Goal: Information Seeking & Learning: Find specific fact

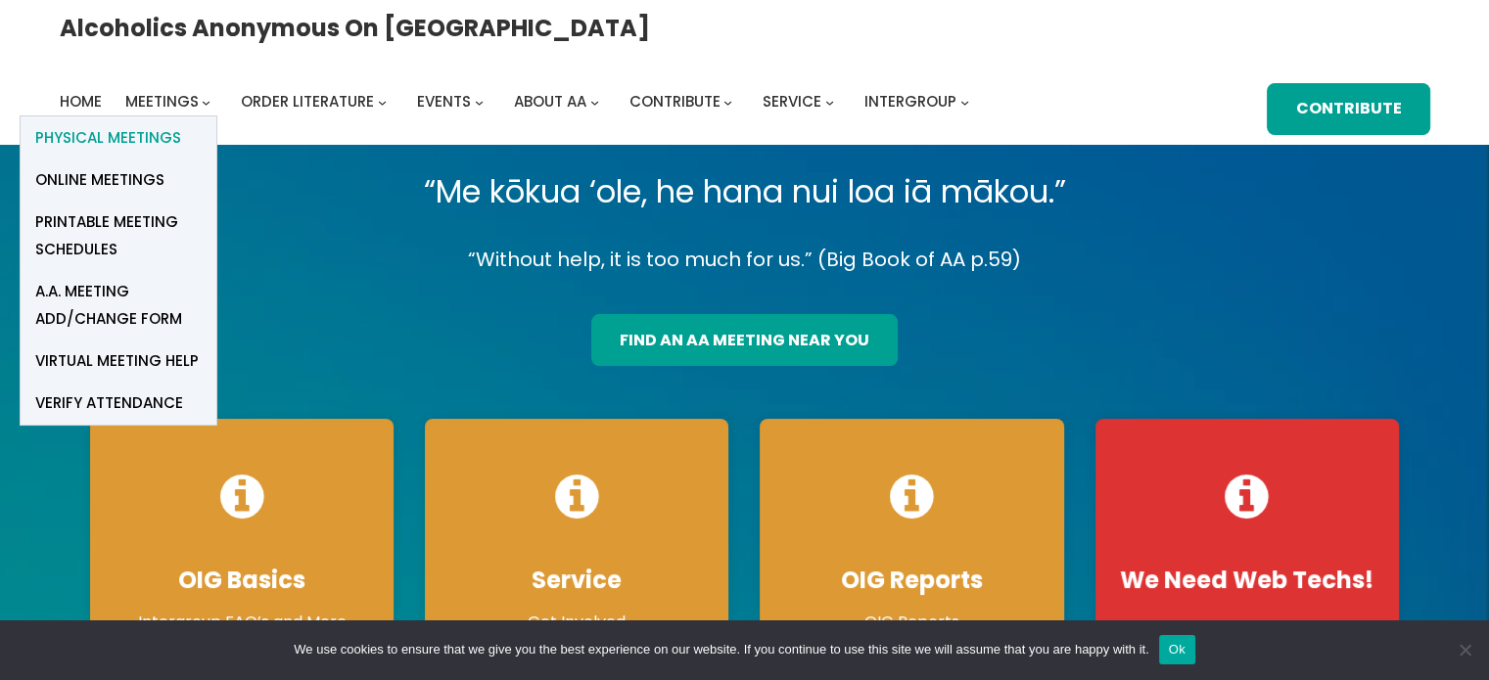
click at [181, 124] on span "Physical Meetings" at bounding box center [108, 137] width 146 height 27
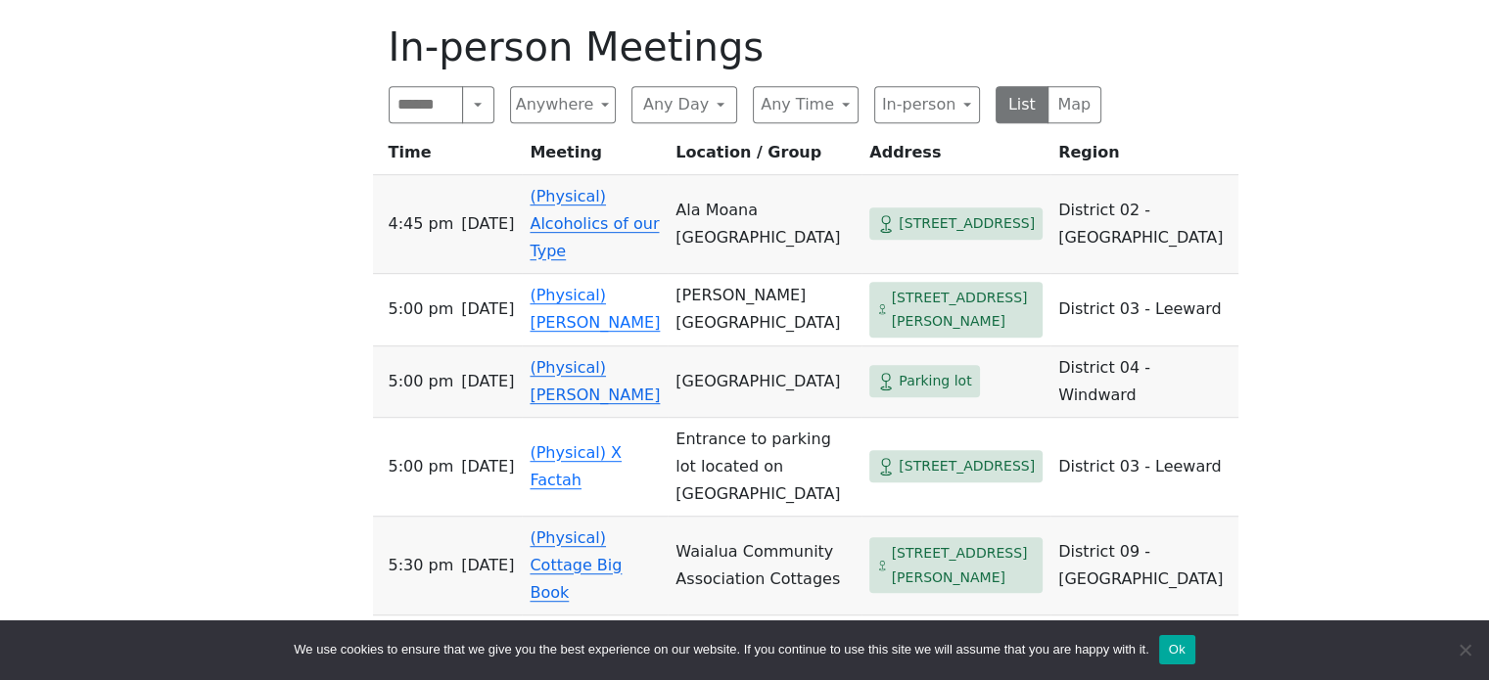
scroll to position [993, 0]
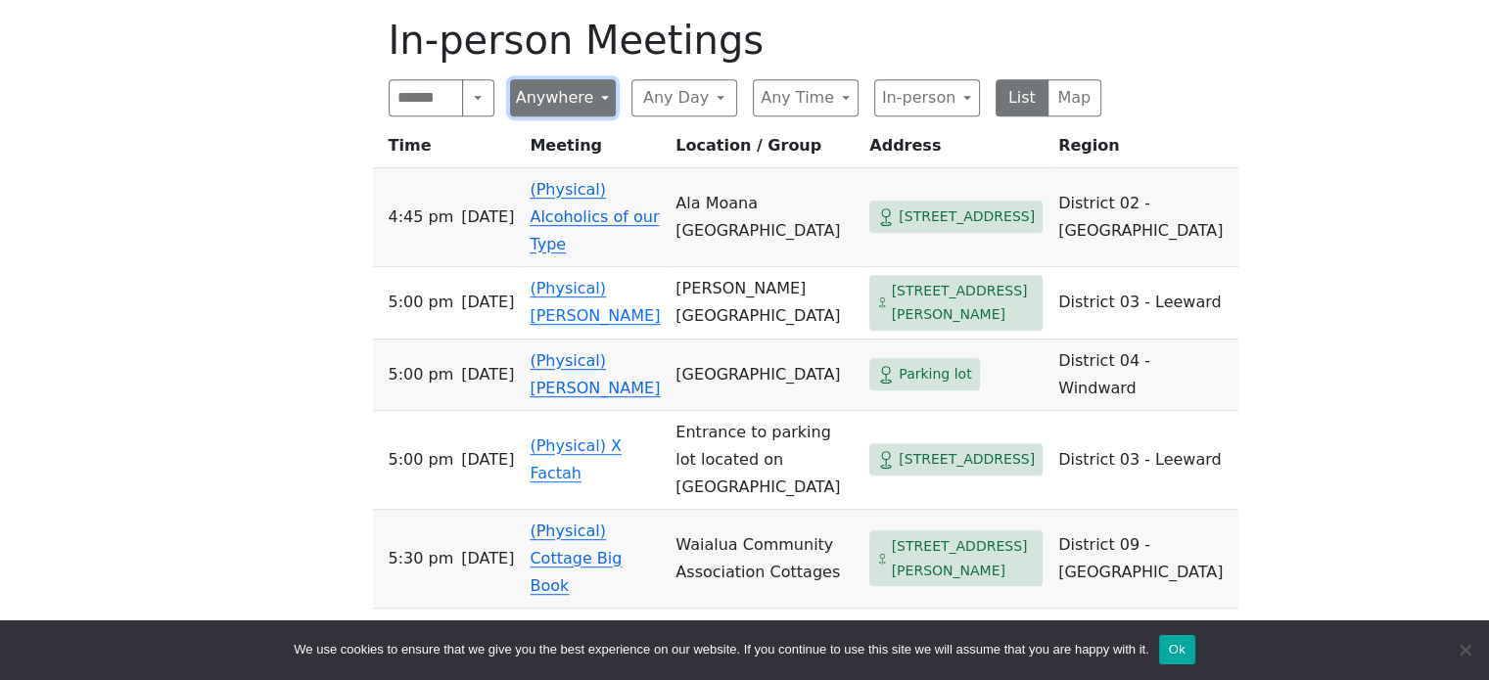
drag, startPoint x: 572, startPoint y: 63, endPoint x: 563, endPoint y: 46, distance: 18.8
click at [563, 79] on button "Anywhere" at bounding box center [563, 97] width 106 height 37
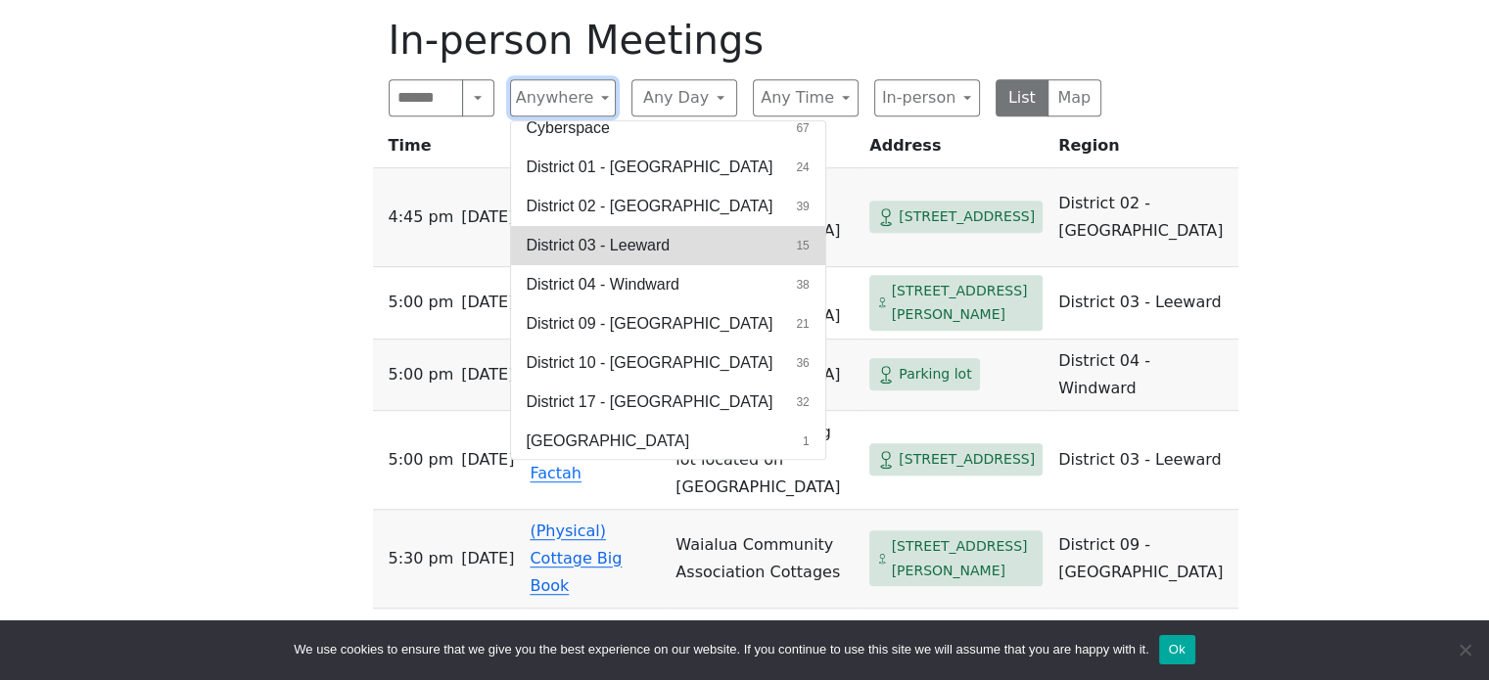
scroll to position [0, 0]
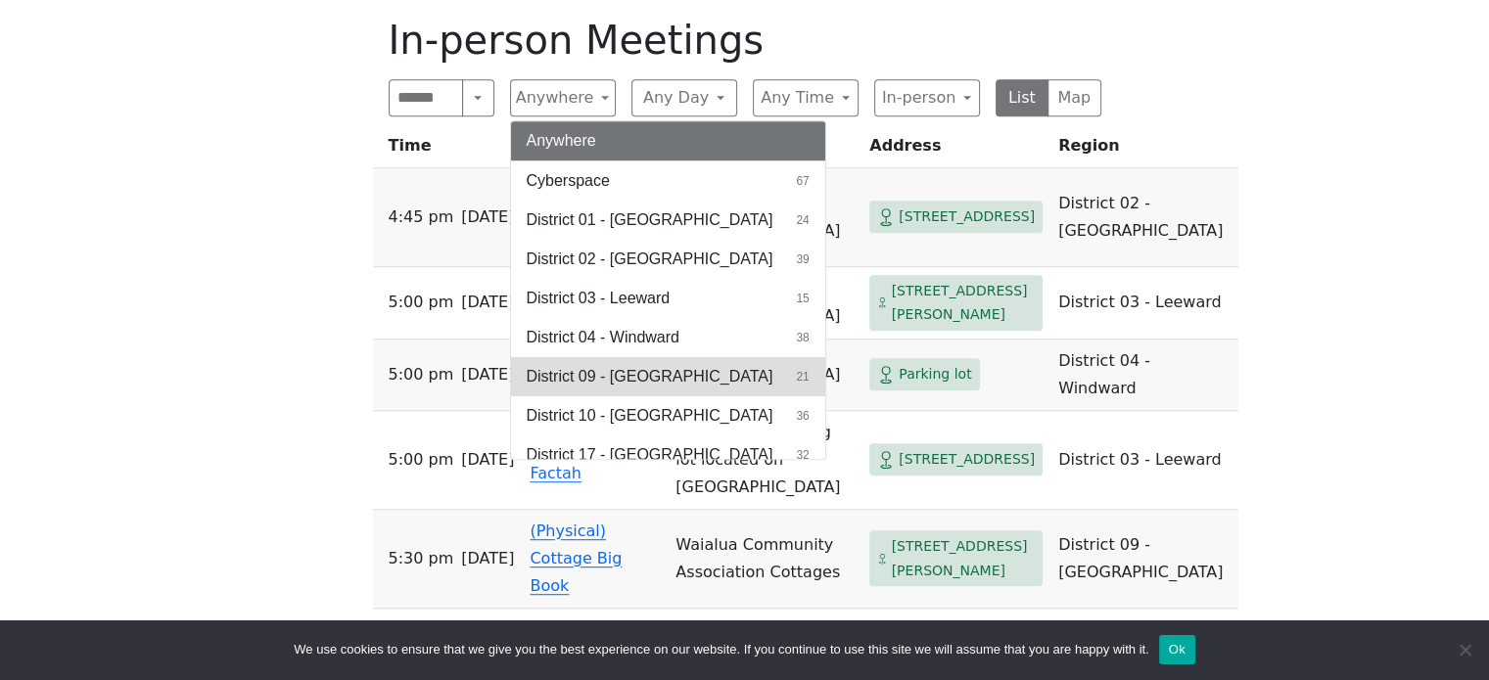
click at [638, 365] on span "District 09 - [GEOGRAPHIC_DATA]" at bounding box center [650, 376] width 247 height 23
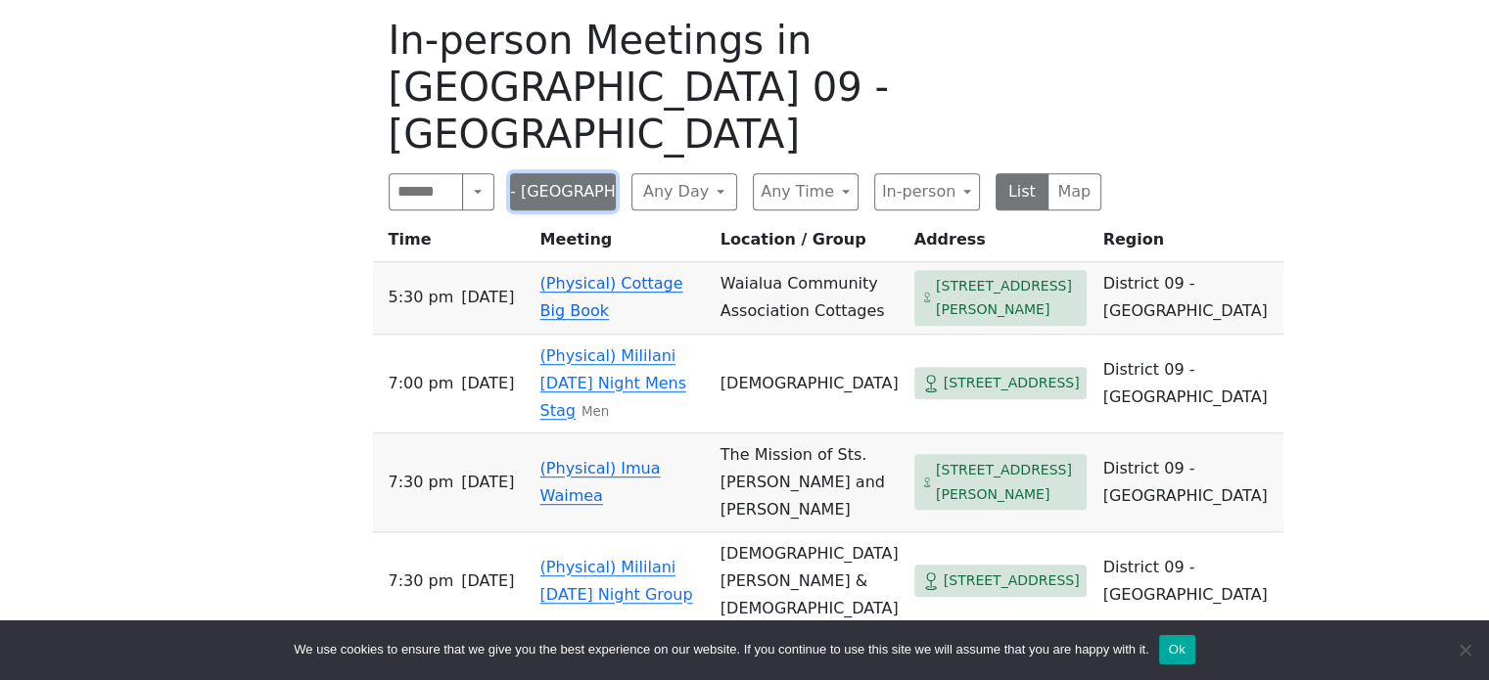
click at [570, 173] on button "District 09 - [GEOGRAPHIC_DATA]" at bounding box center [563, 191] width 106 height 37
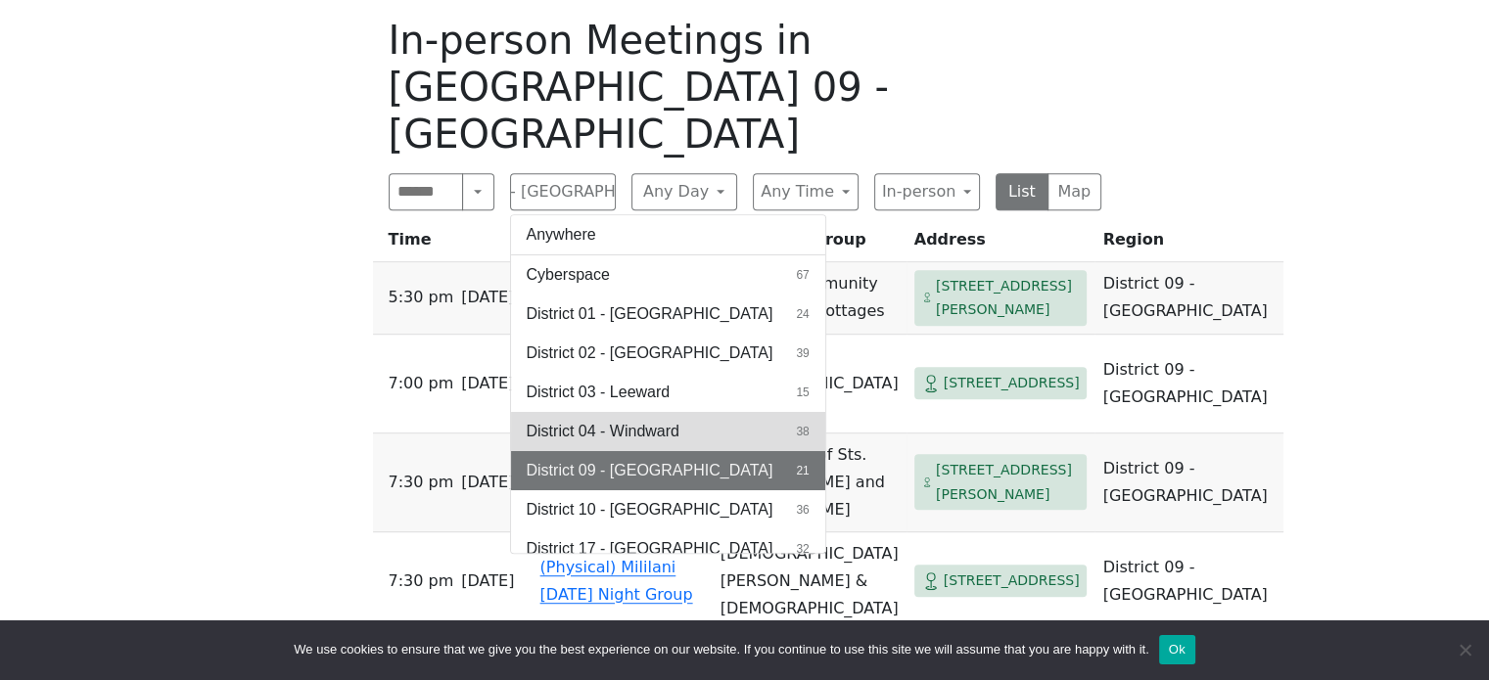
click at [600, 412] on button "District 04 - Windward 38" at bounding box center [668, 431] width 314 height 39
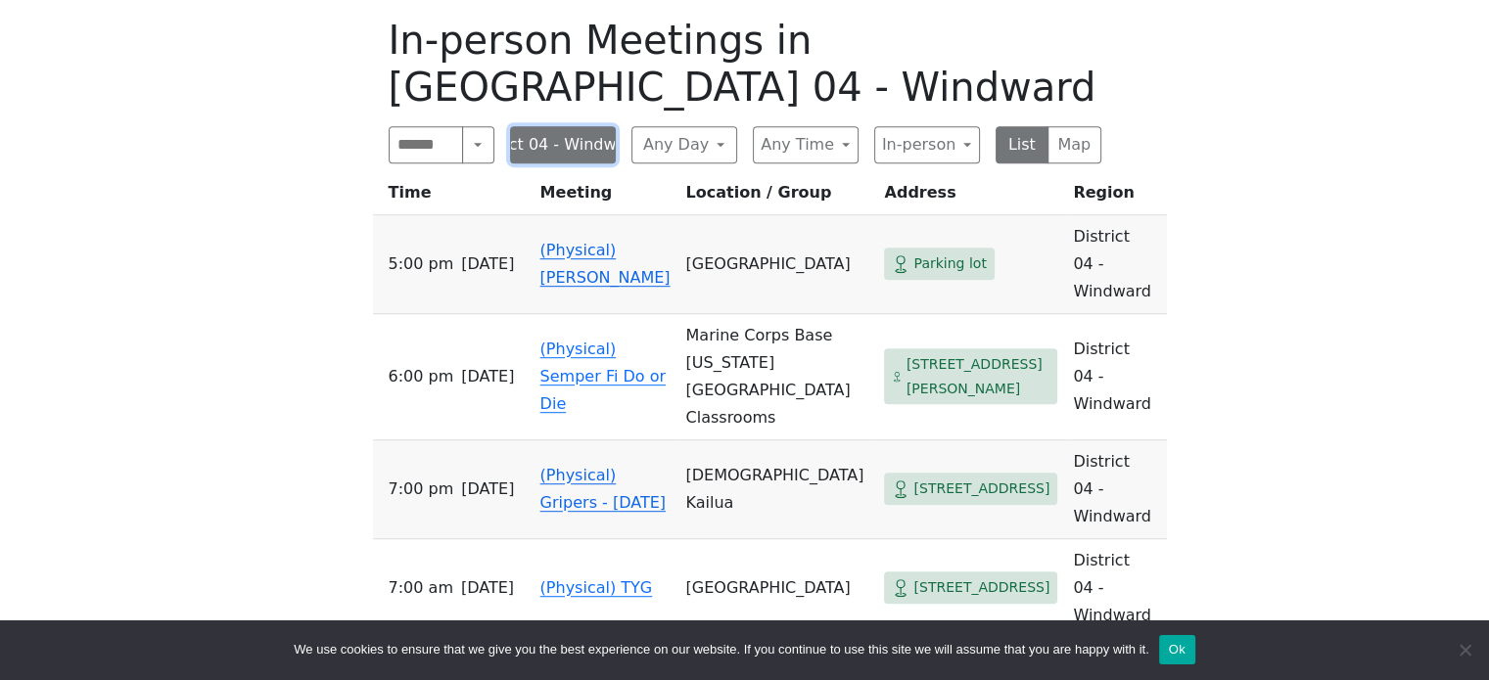
click at [567, 126] on button "District 04 - Windward" at bounding box center [563, 144] width 106 height 37
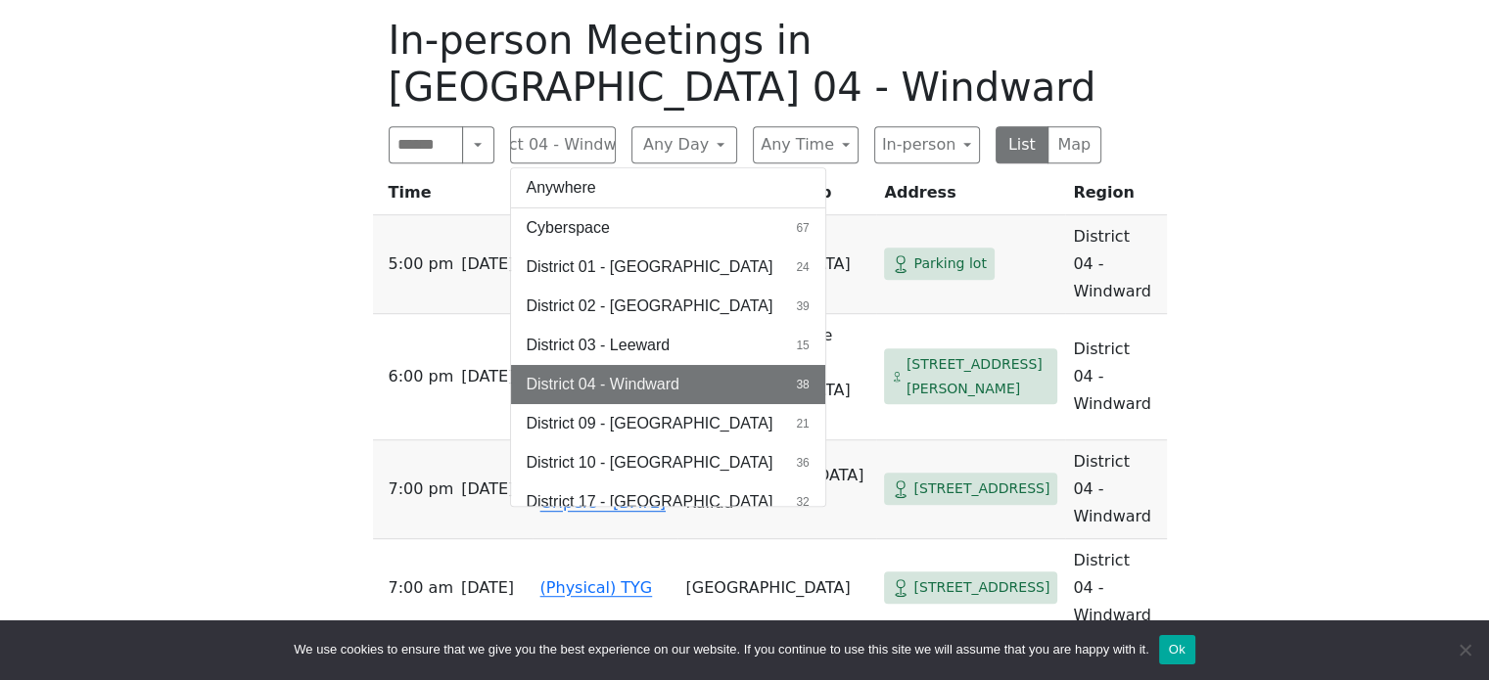
click at [1238, 363] on div "The Pioneer Group (Tues, 6:30, inside the Women’s Bld. at [DEMOGRAPHIC_DATA]) i…" at bounding box center [744, 423] width 1340 height 1718
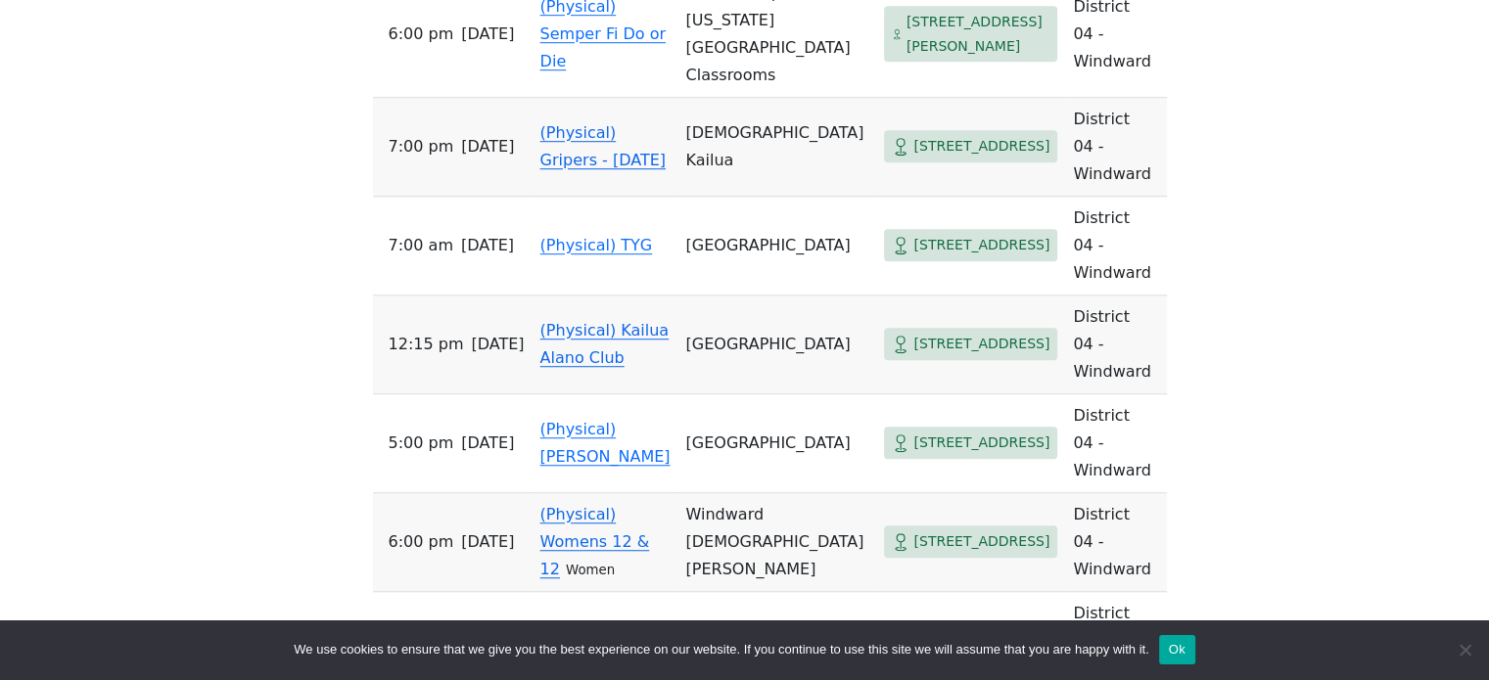
scroll to position [1324, 0]
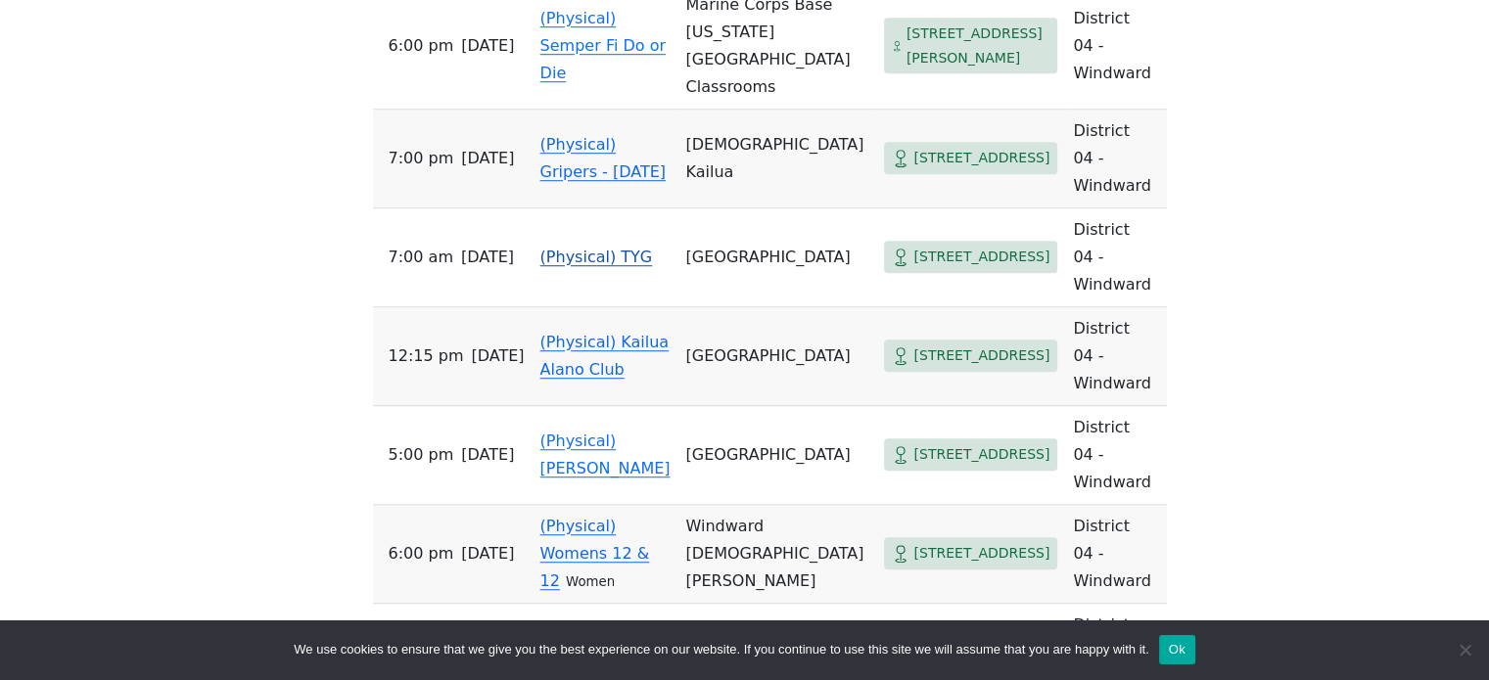
click at [626, 248] on link "(Physical) TYG" at bounding box center [596, 257] width 113 height 19
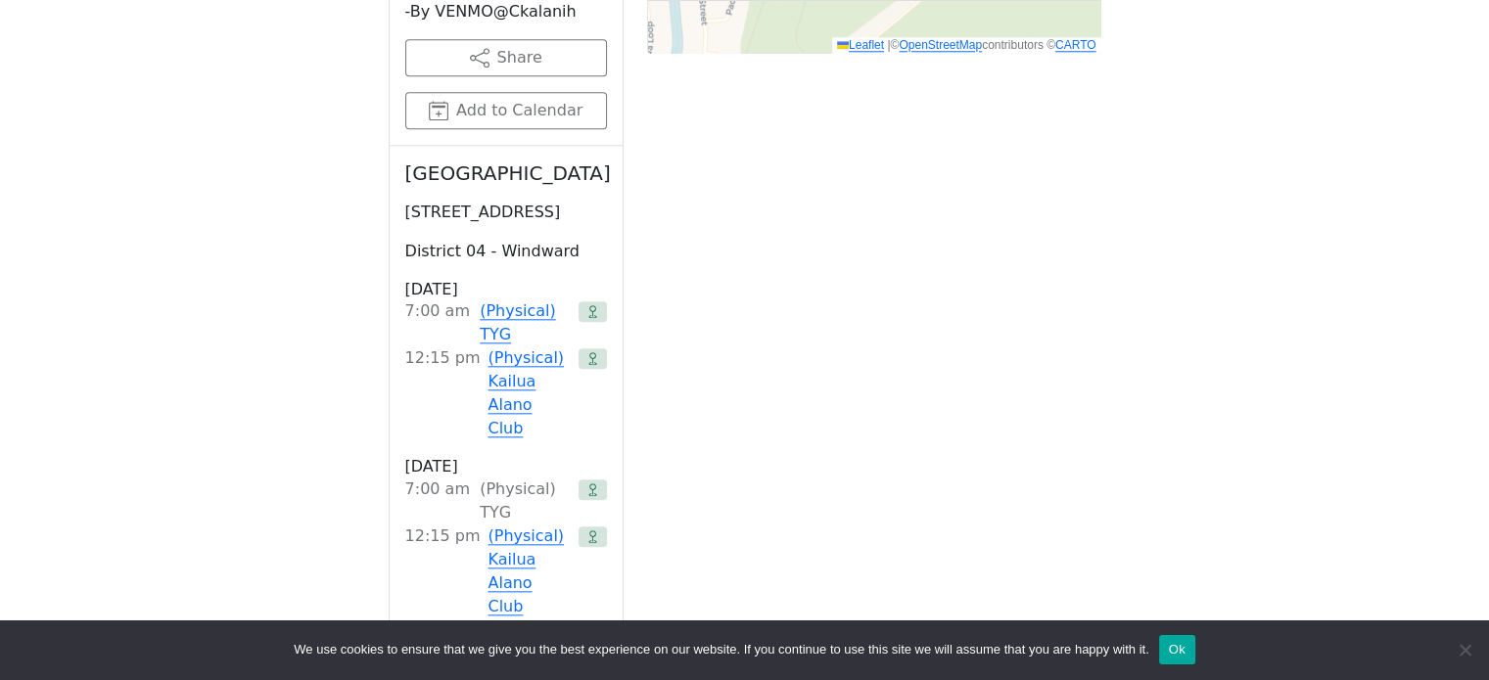
scroll to position [2033, 0]
click at [516, 298] on link "(Physical) TYG" at bounding box center [525, 321] width 91 height 47
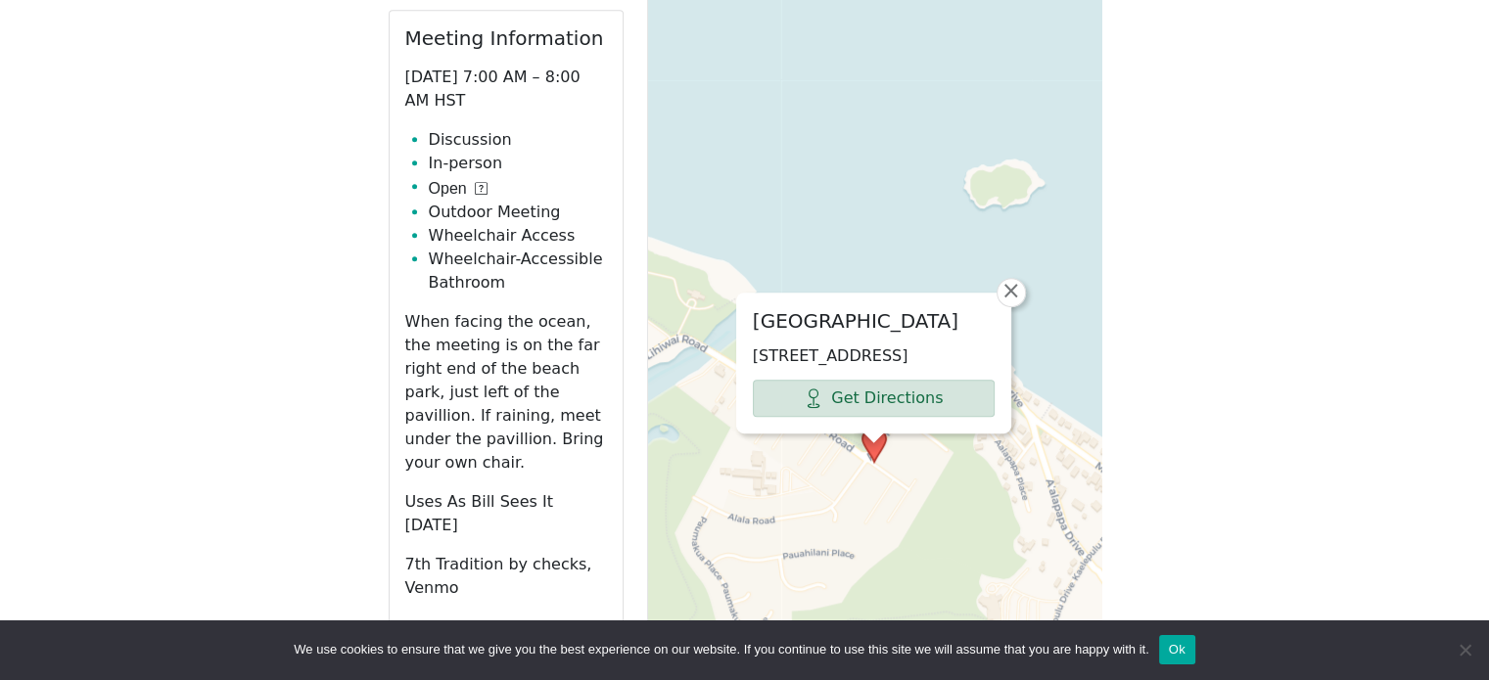
scroll to position [1151, 0]
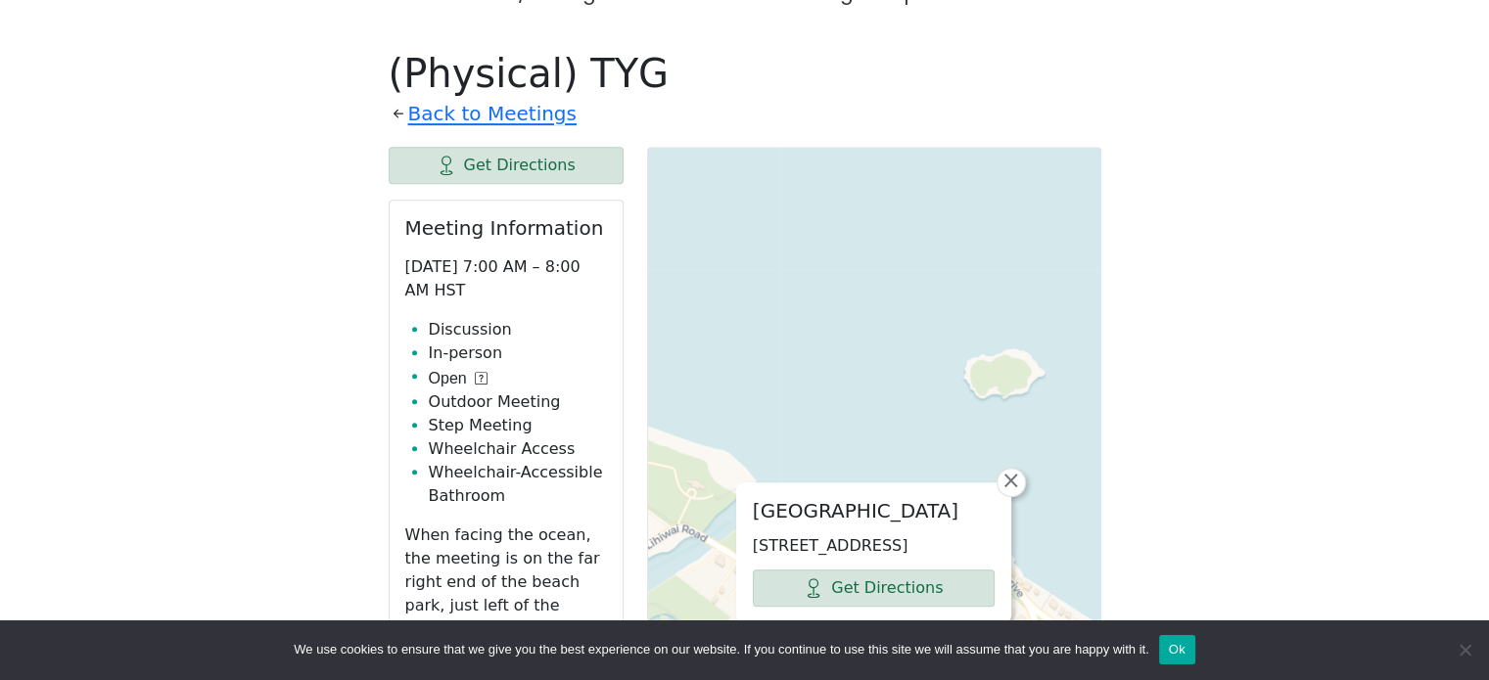
scroll to position [1324, 0]
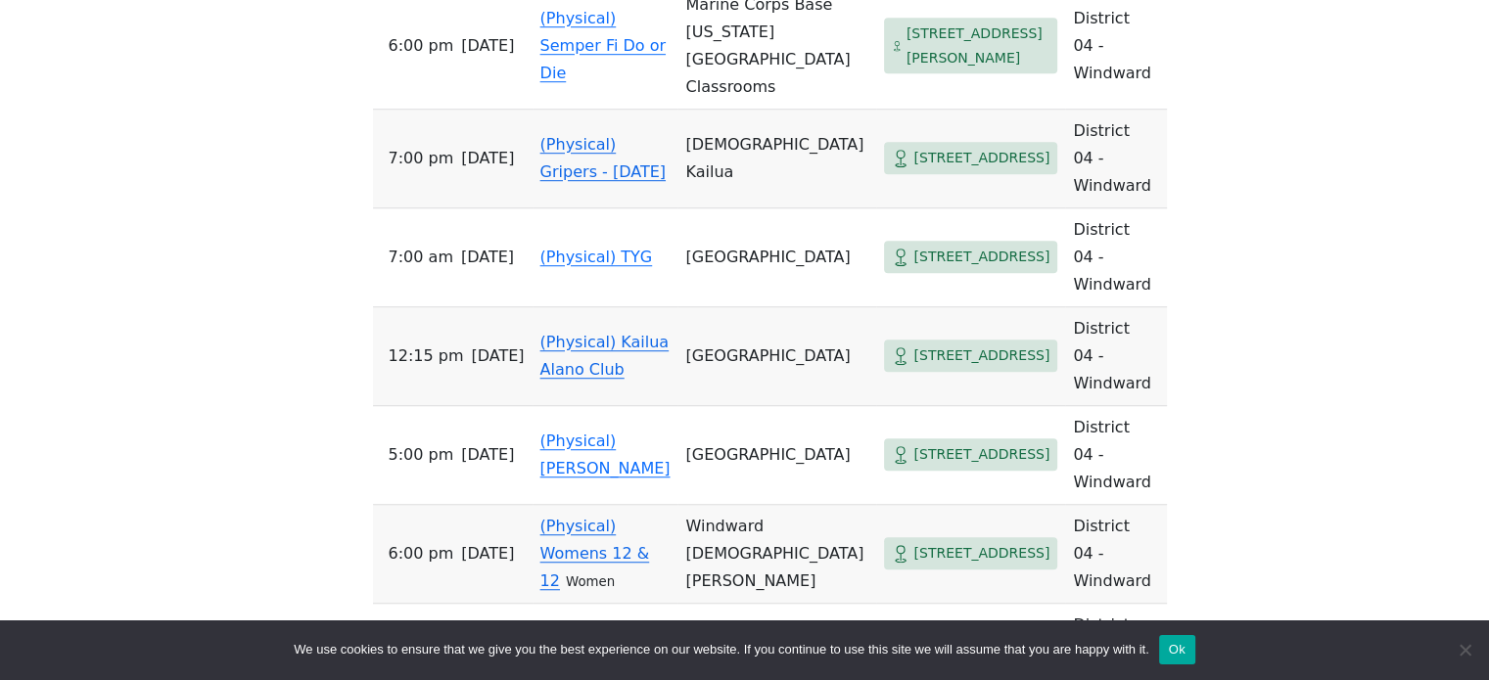
click at [656, 333] on link "(Physical) Kailua Alano Club" at bounding box center [604, 356] width 129 height 46
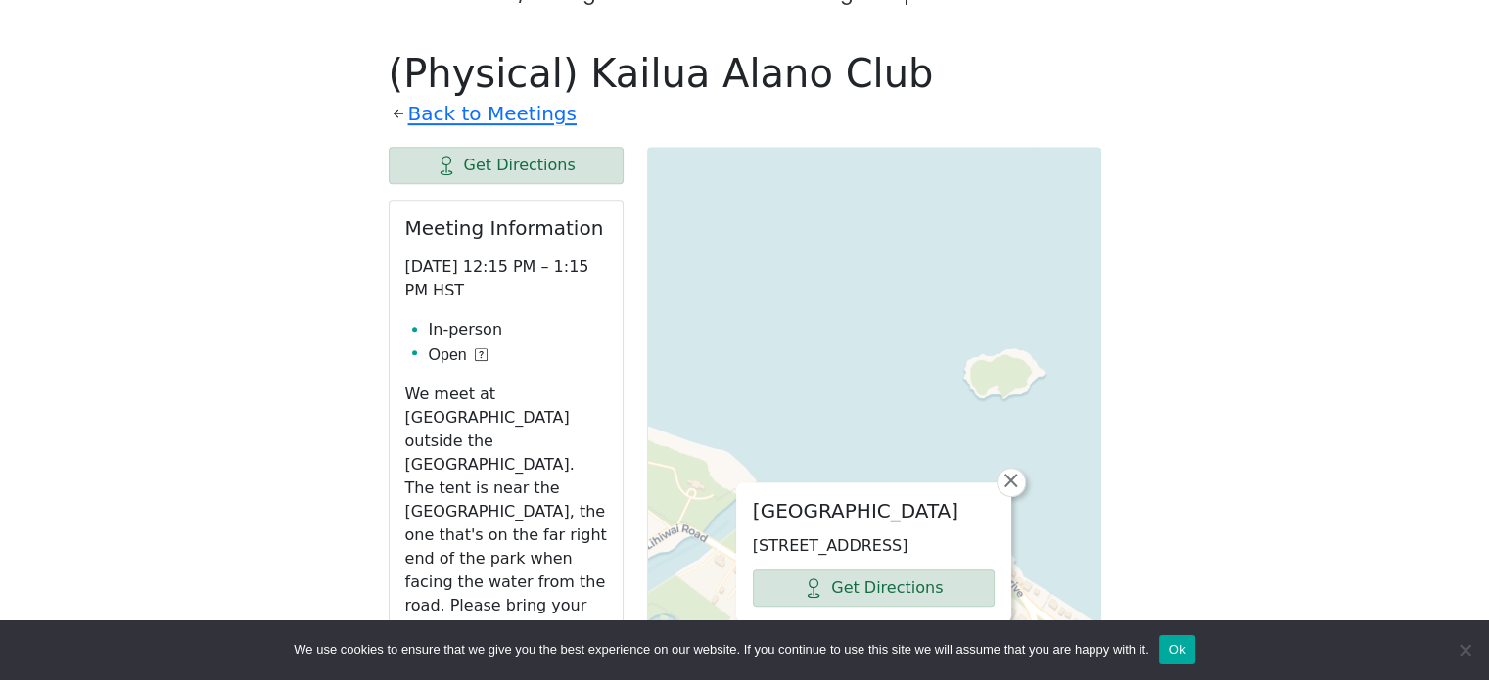
scroll to position [1324, 0]
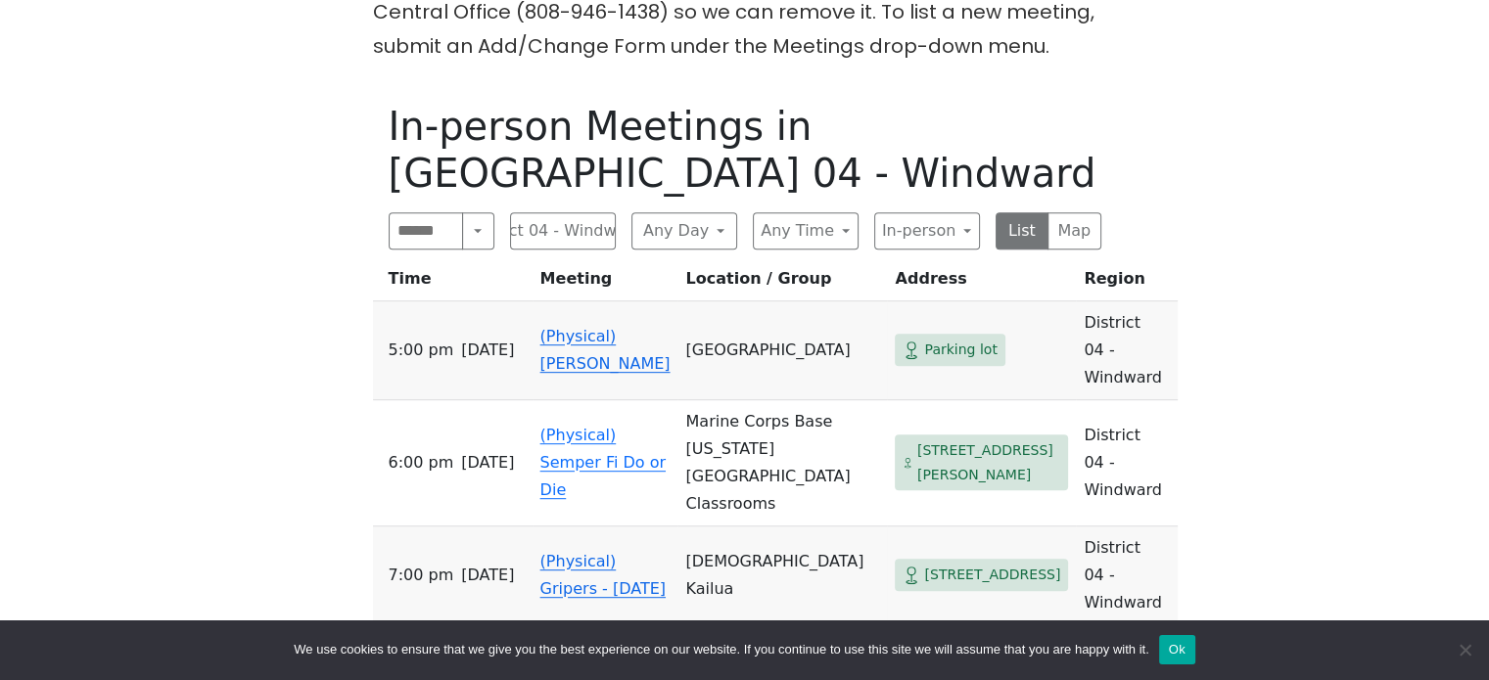
scroll to position [973, 0]
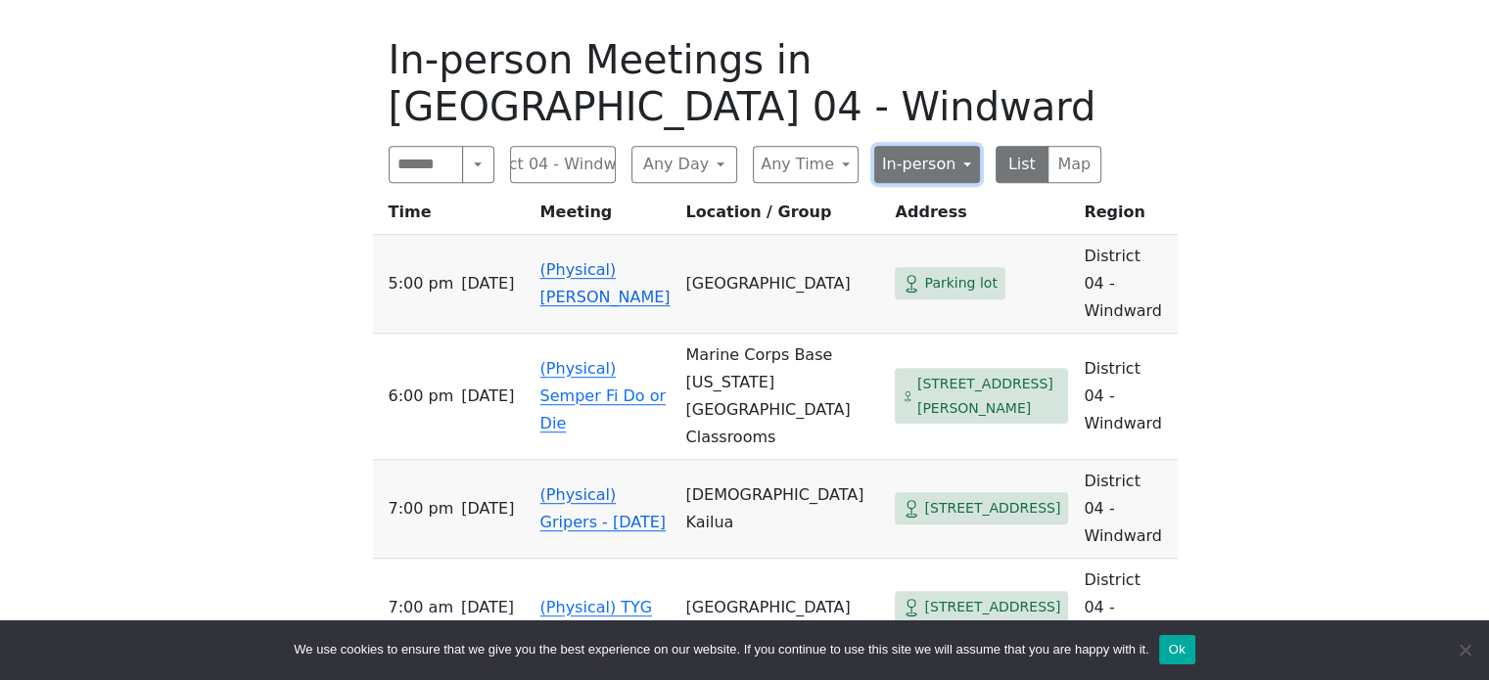
click at [915, 146] on button "In-person" at bounding box center [927, 164] width 106 height 37
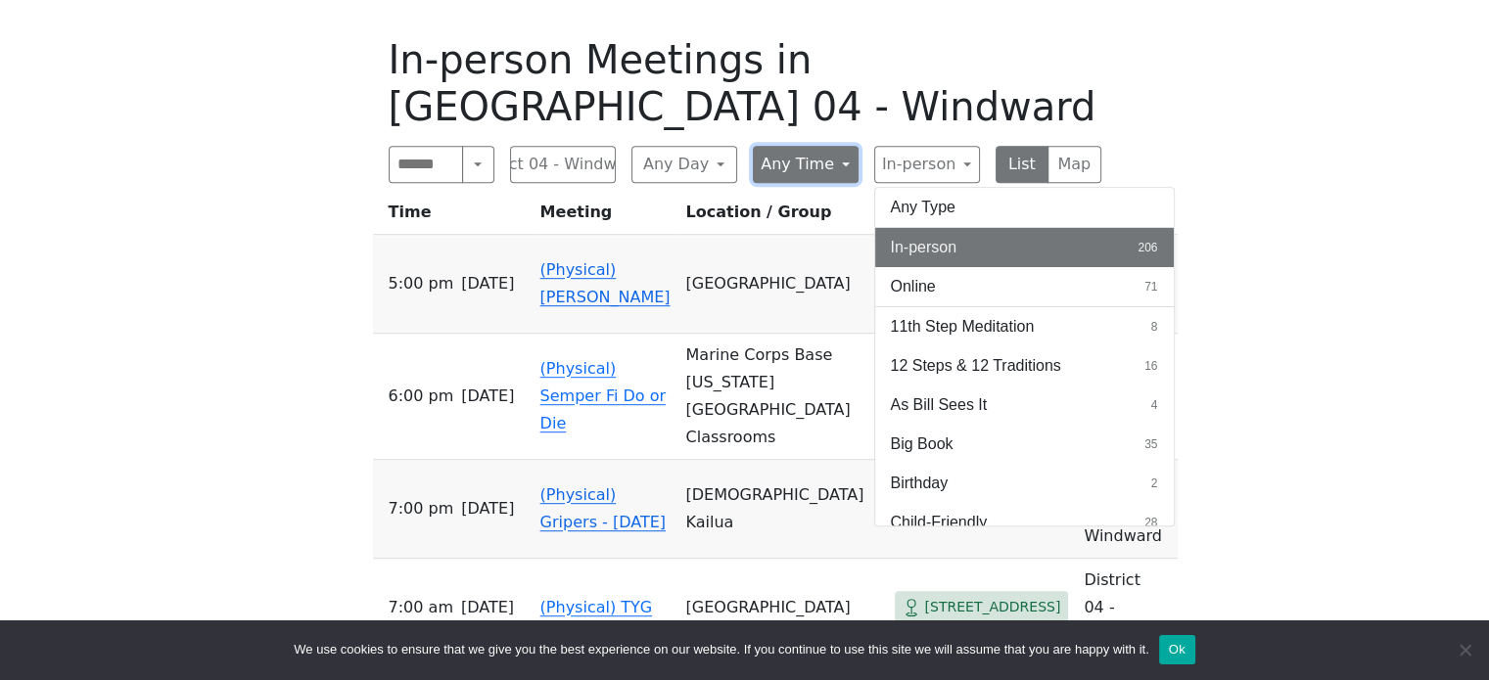
click at [850, 146] on button "Any Time" at bounding box center [806, 164] width 106 height 37
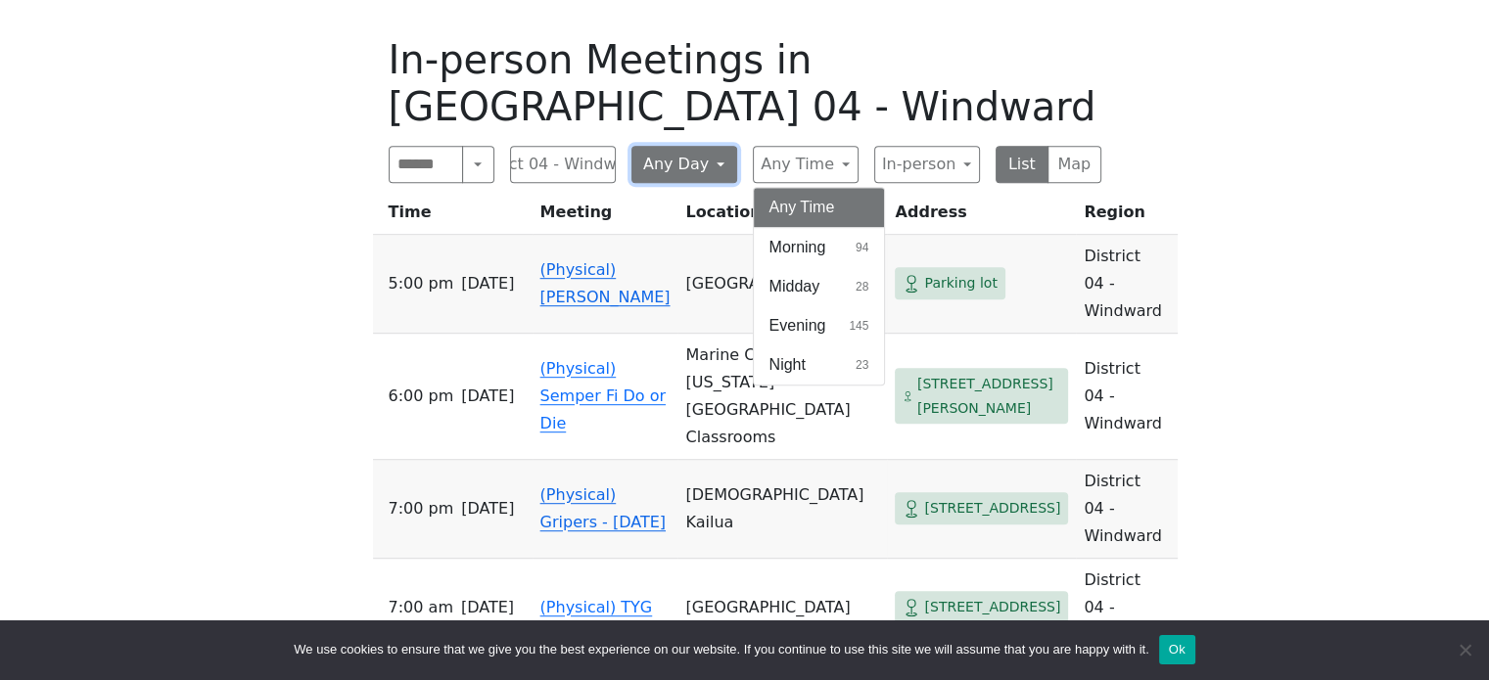
click at [702, 146] on button "Any Day" at bounding box center [684, 164] width 106 height 37
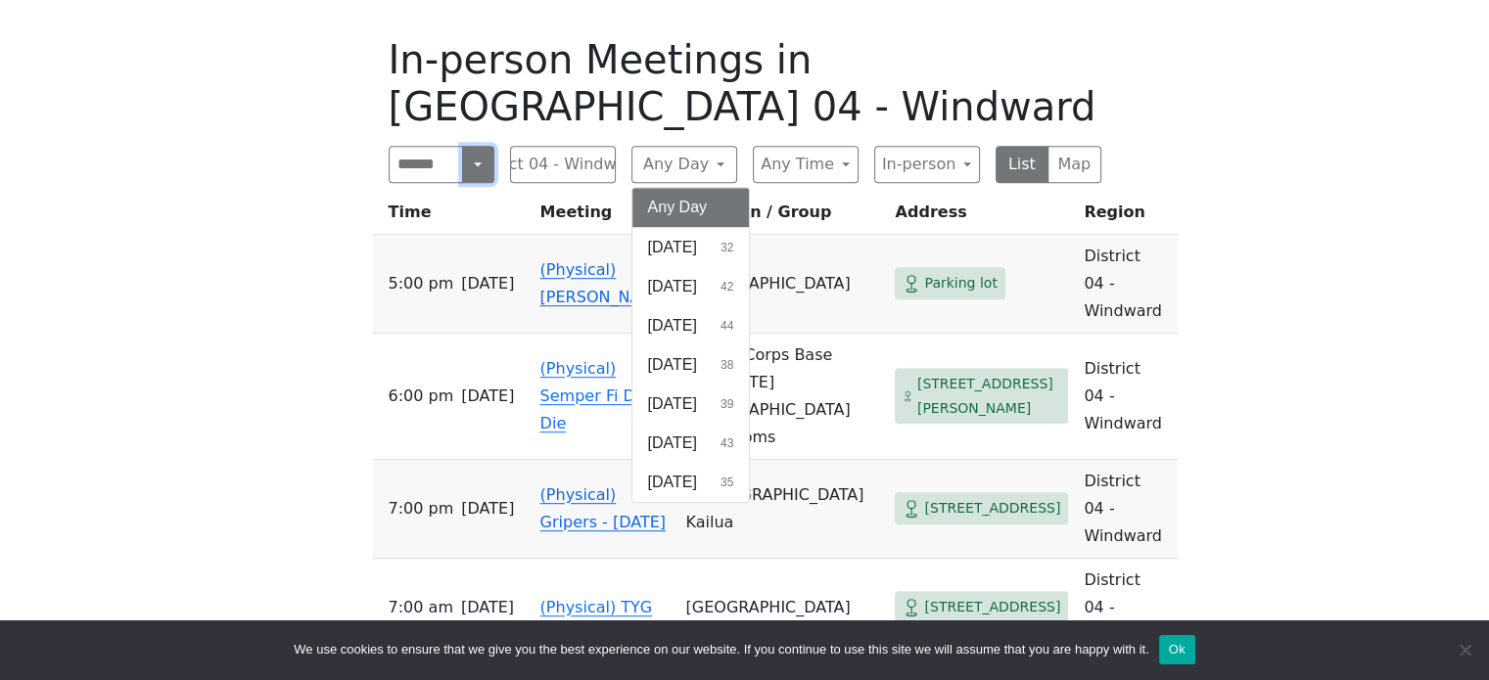
click at [473, 146] on button "Search" at bounding box center [477, 164] width 31 height 37
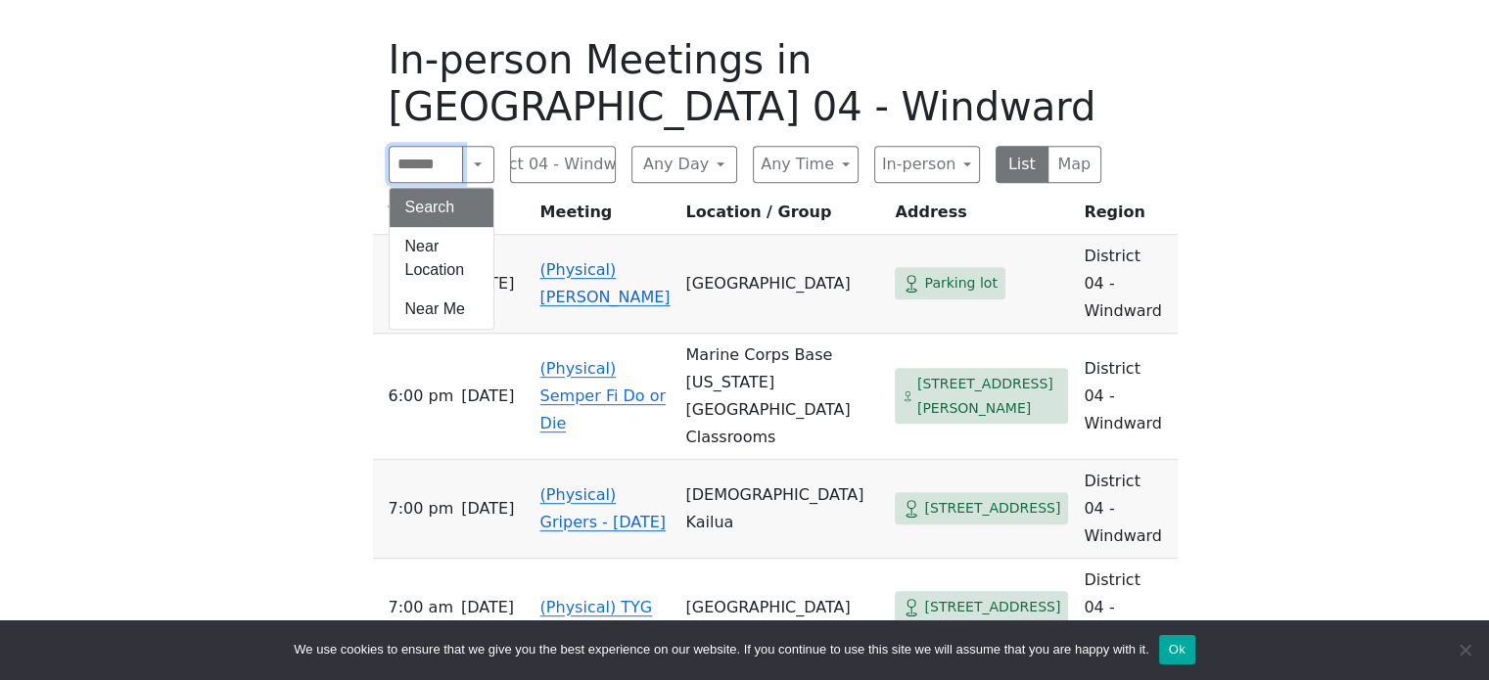
click at [419, 146] on input "Search" at bounding box center [426, 164] width 75 height 37
type input "***"
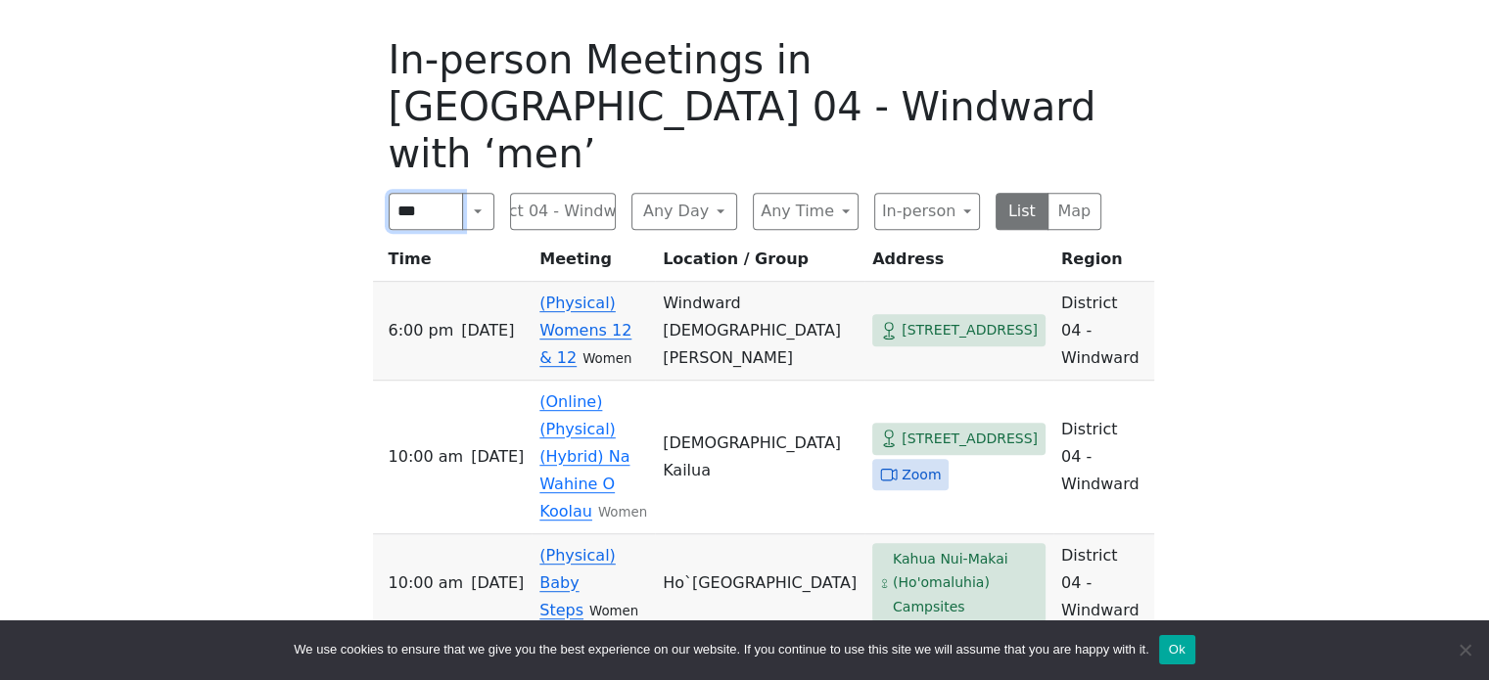
click at [437, 193] on input "***" at bounding box center [426, 211] width 75 height 37
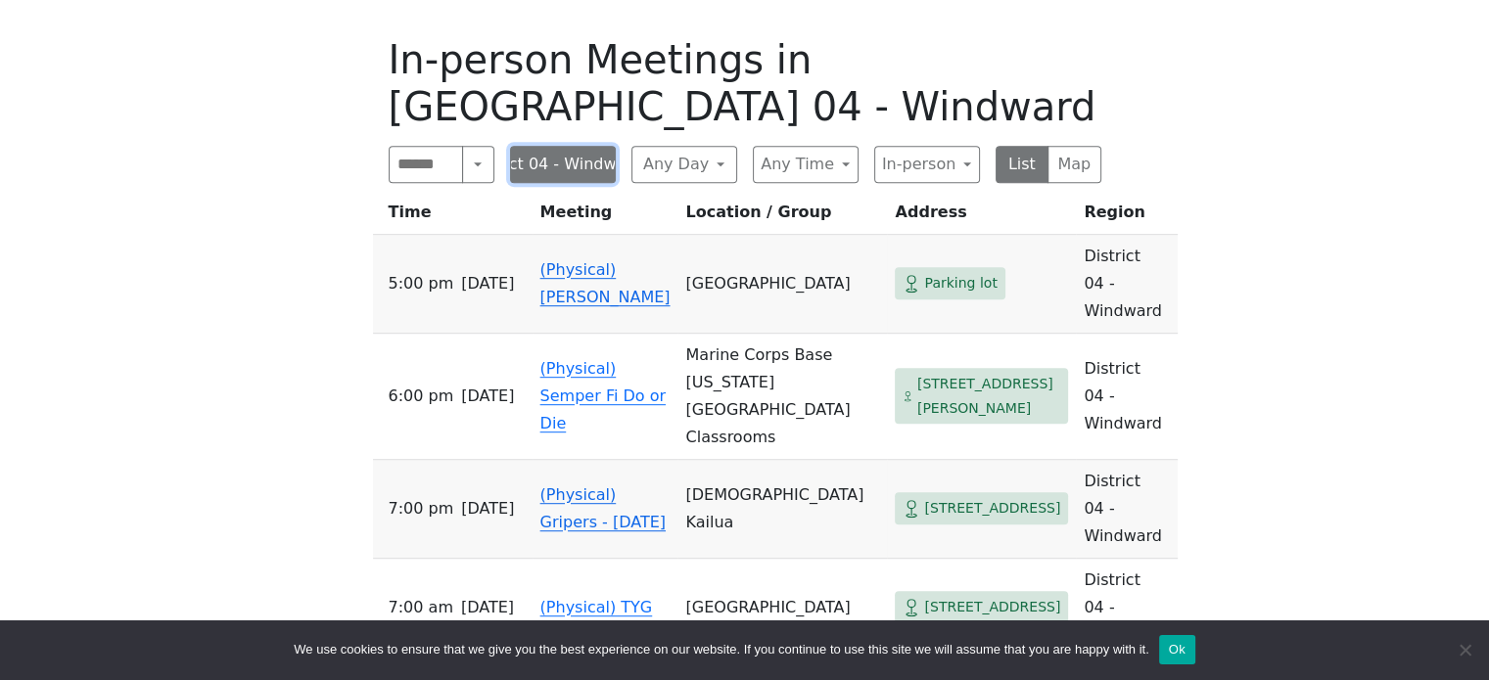
click at [587, 146] on button "District 04 - Windward" at bounding box center [563, 164] width 106 height 37
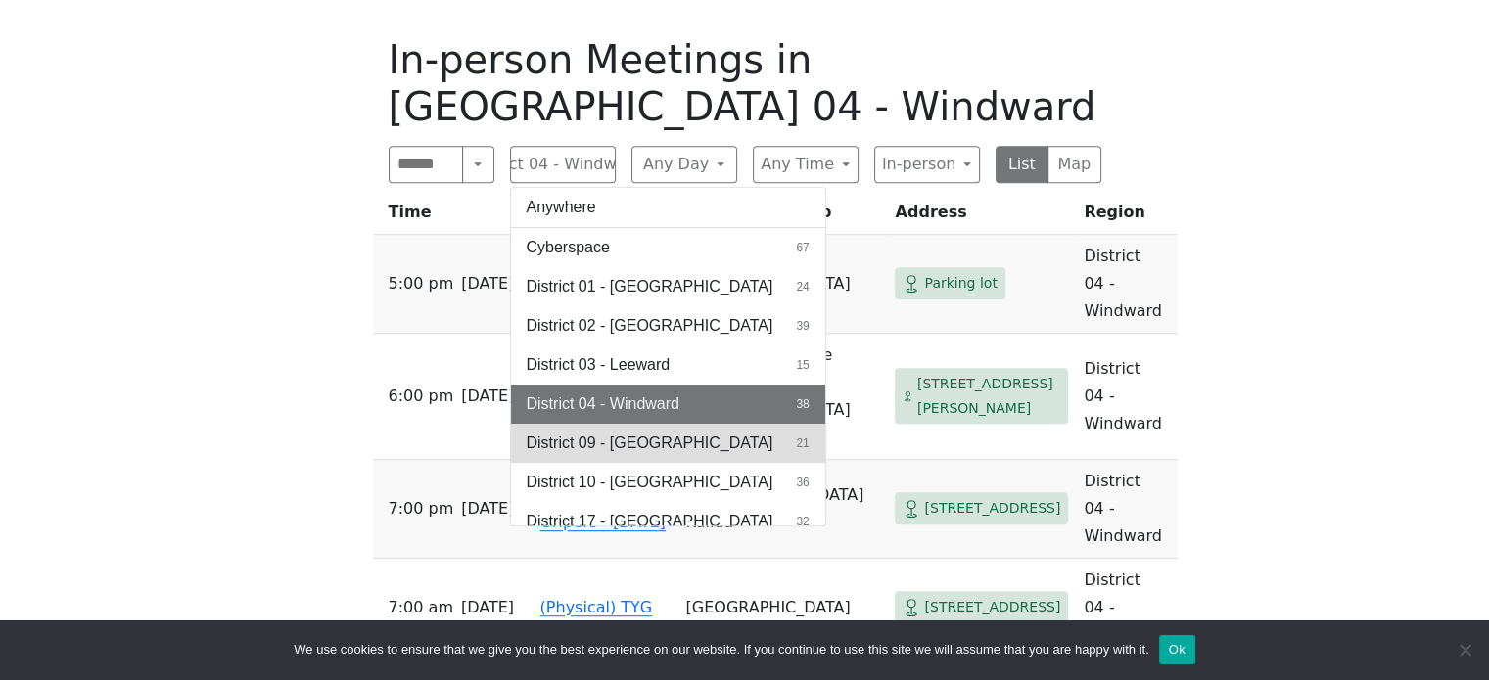
click at [624, 432] on span "District 09 - [GEOGRAPHIC_DATA]" at bounding box center [650, 443] width 247 height 23
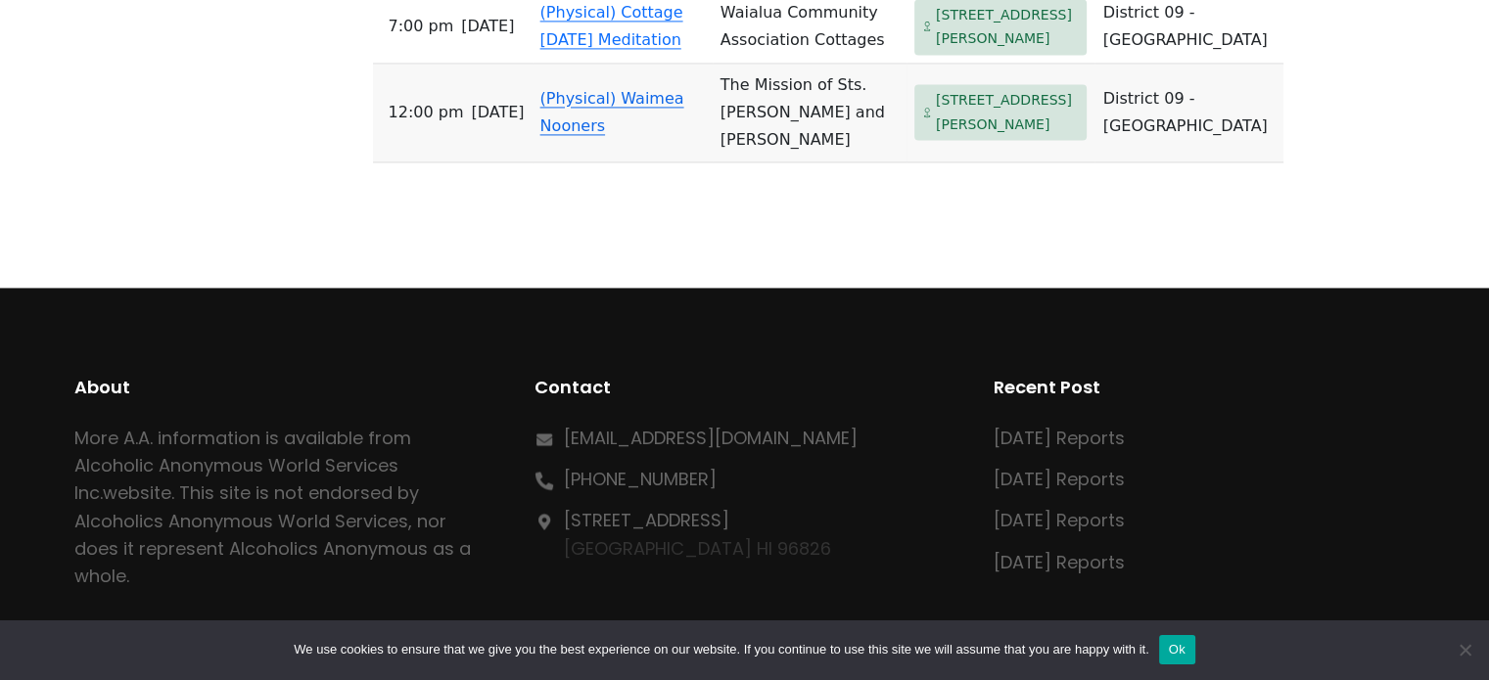
scroll to position [2984, 0]
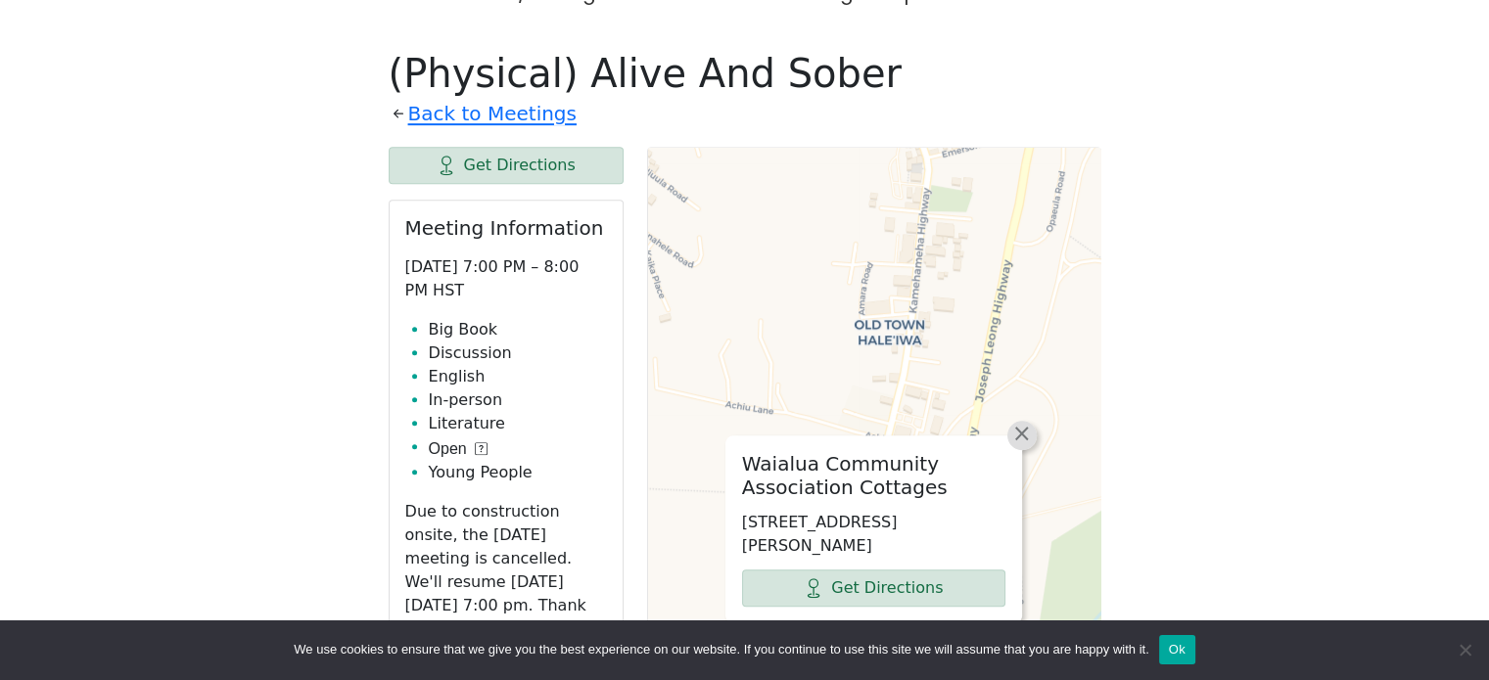
click at [1020, 422] on span "×" at bounding box center [1022, 433] width 20 height 23
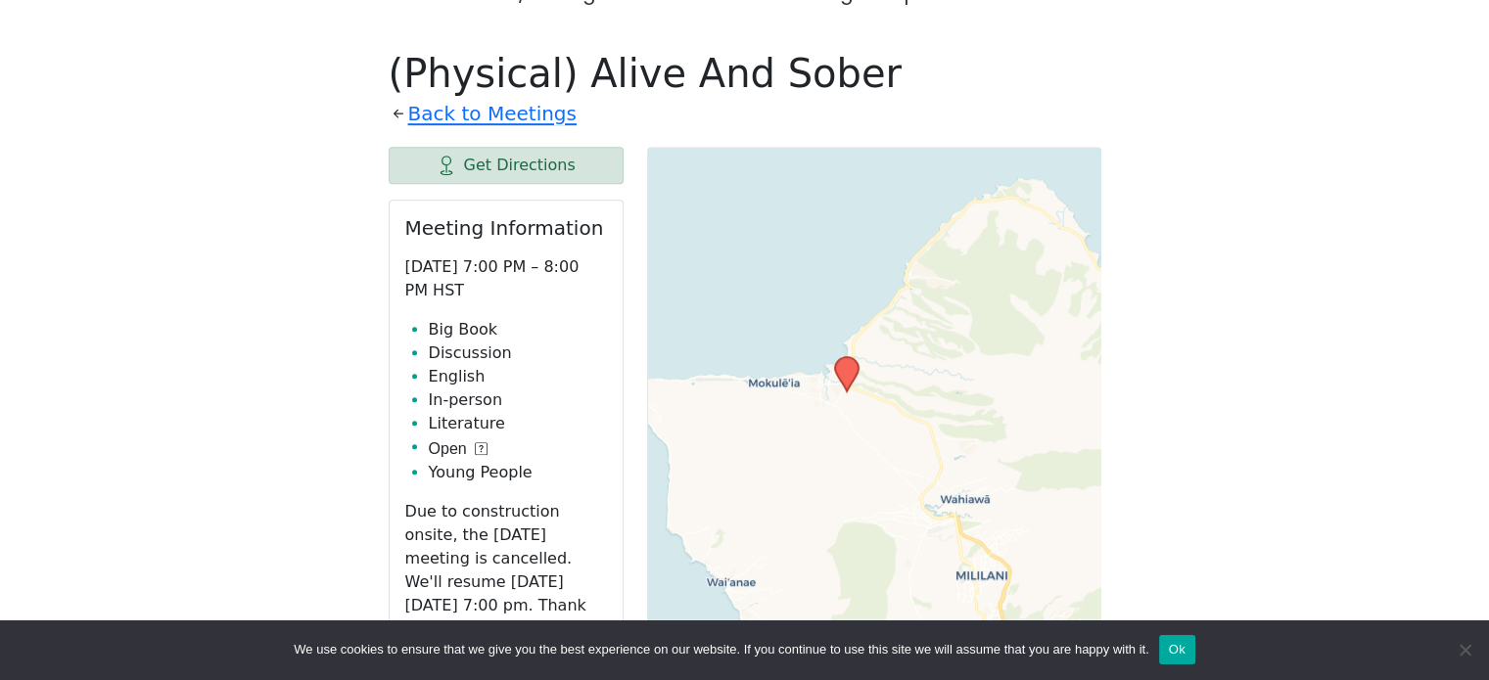
drag, startPoint x: 908, startPoint y: 179, endPoint x: 779, endPoint y: 349, distance: 213.0
click at [779, 349] on div "Leaflet | © OpenStreetMap contributors © CARTO" at bounding box center [874, 636] width 454 height 979
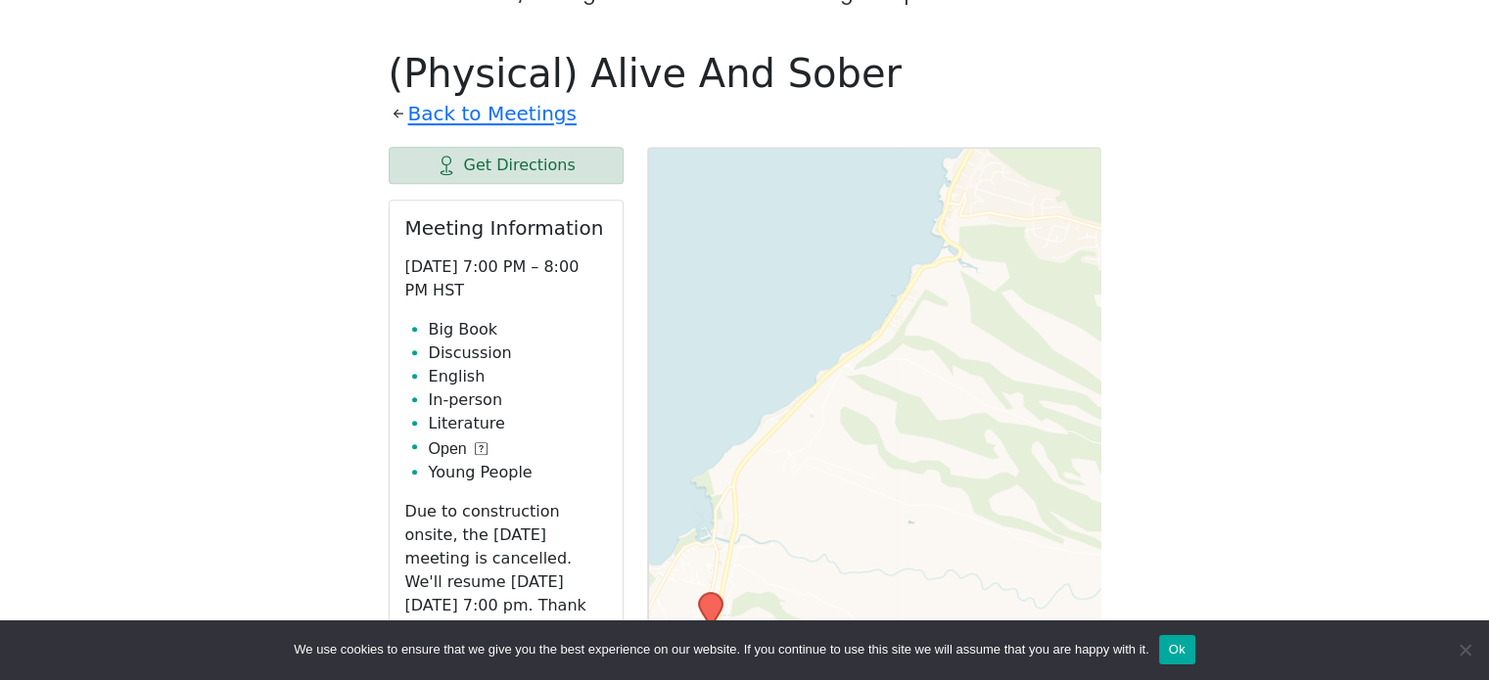
drag, startPoint x: 803, startPoint y: 307, endPoint x: 793, endPoint y: 120, distance: 187.2
click at [793, 147] on div "Leaflet | © OpenStreetMap contributors © CARTO" at bounding box center [874, 636] width 454 height 979
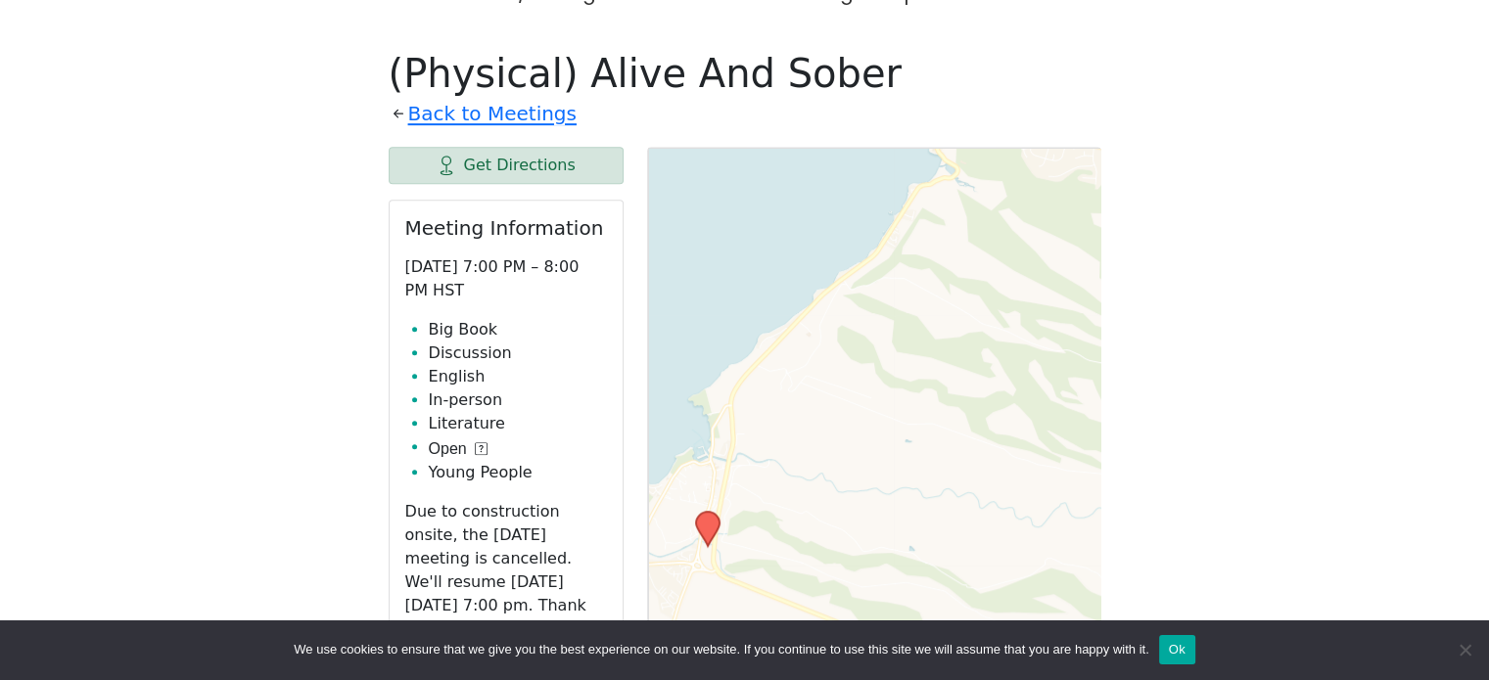
drag, startPoint x: 783, startPoint y: 344, endPoint x: 776, endPoint y: 215, distance: 128.4
click at [776, 215] on div "Leaflet | © OpenStreetMap contributors © CARTO" at bounding box center [874, 636] width 454 height 979
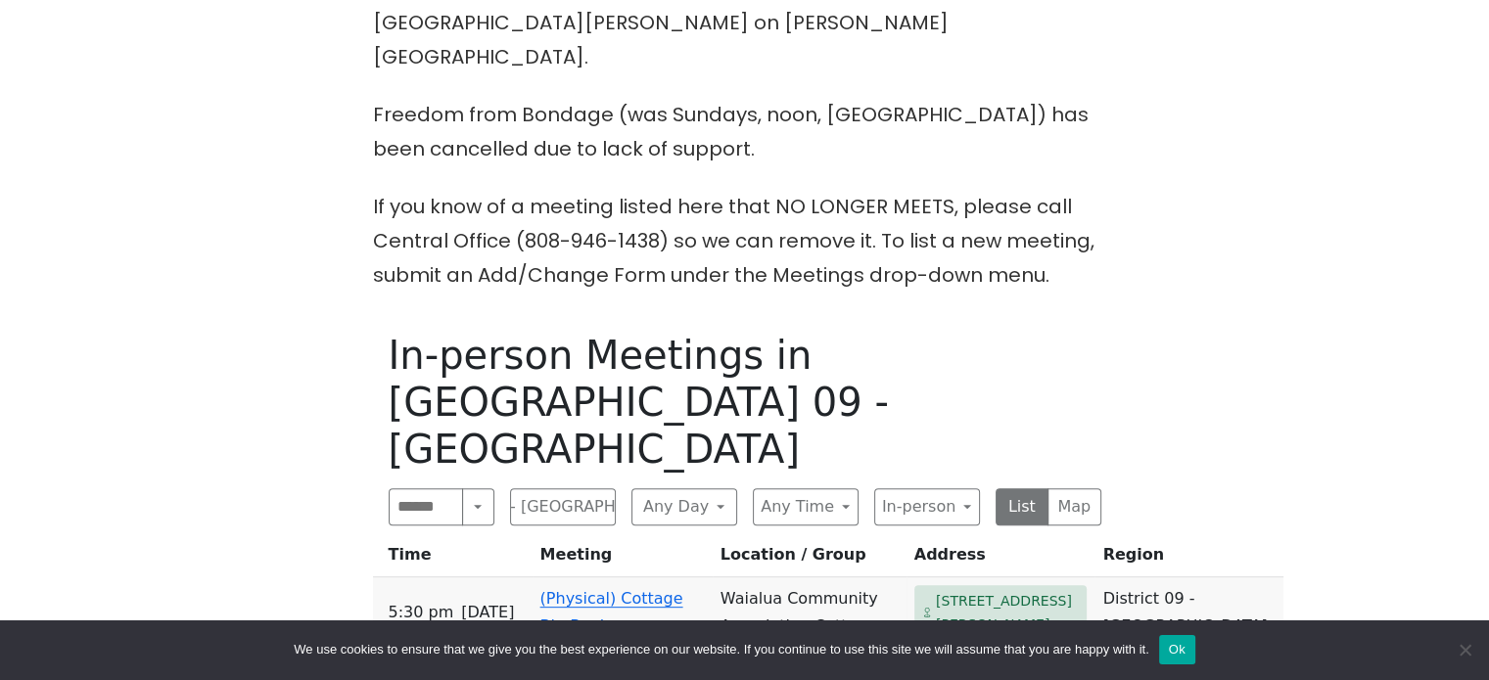
scroll to position [796, 0]
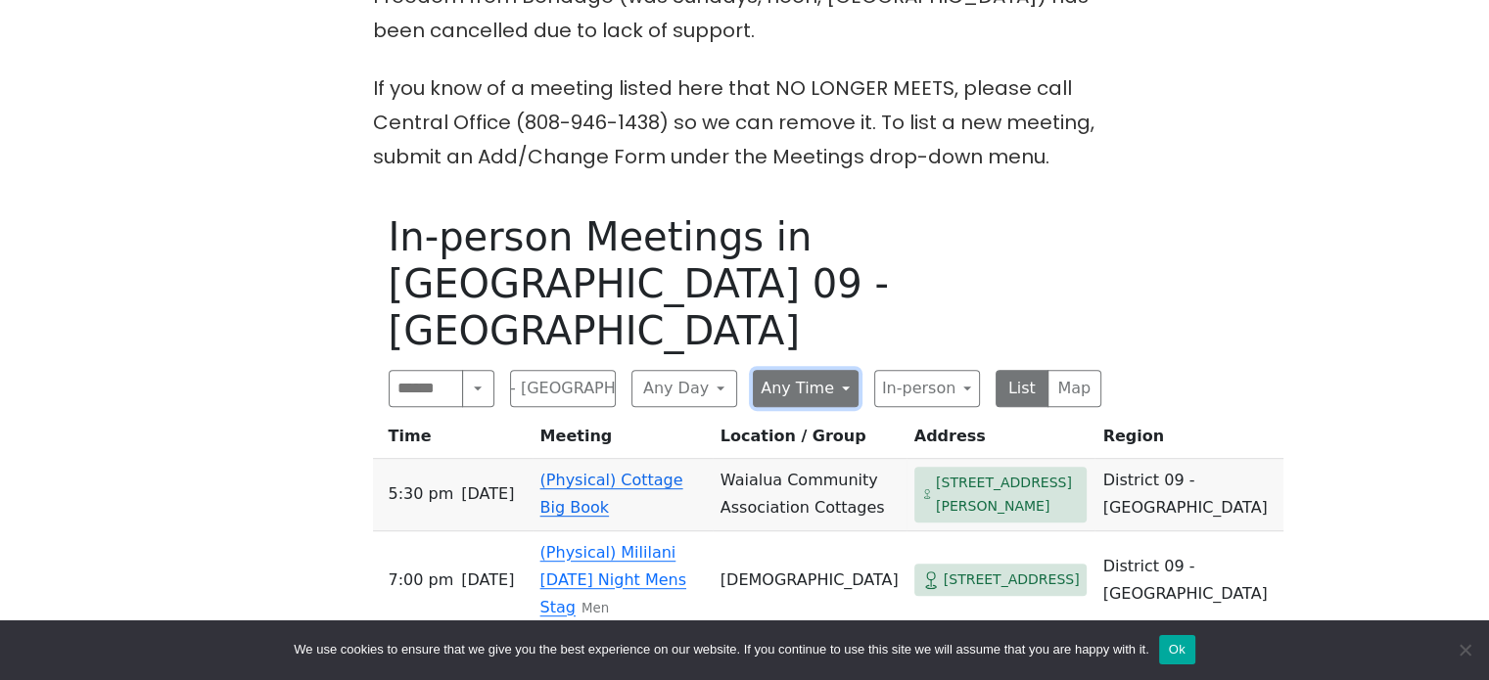
click at [784, 370] on button "Any Time" at bounding box center [806, 388] width 106 height 37
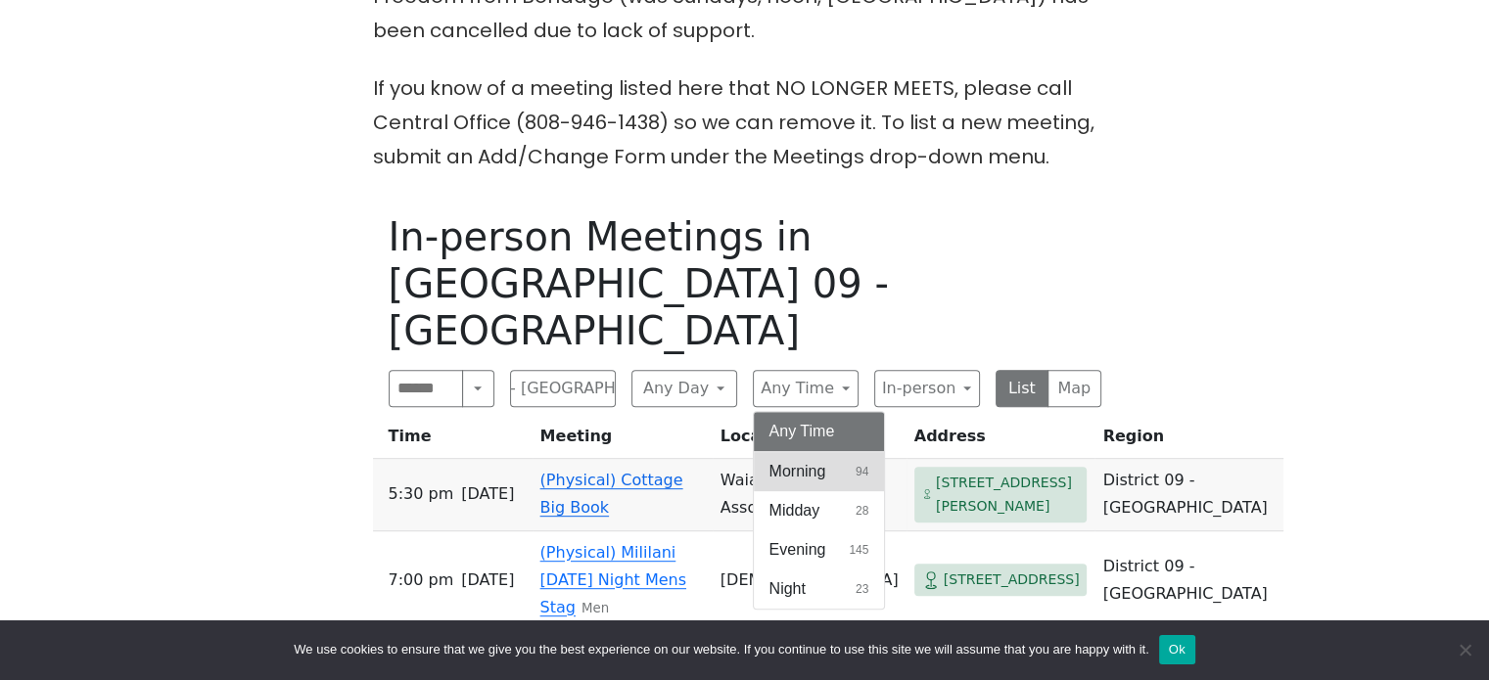
click at [791, 460] on span "Morning" at bounding box center [797, 471] width 57 height 23
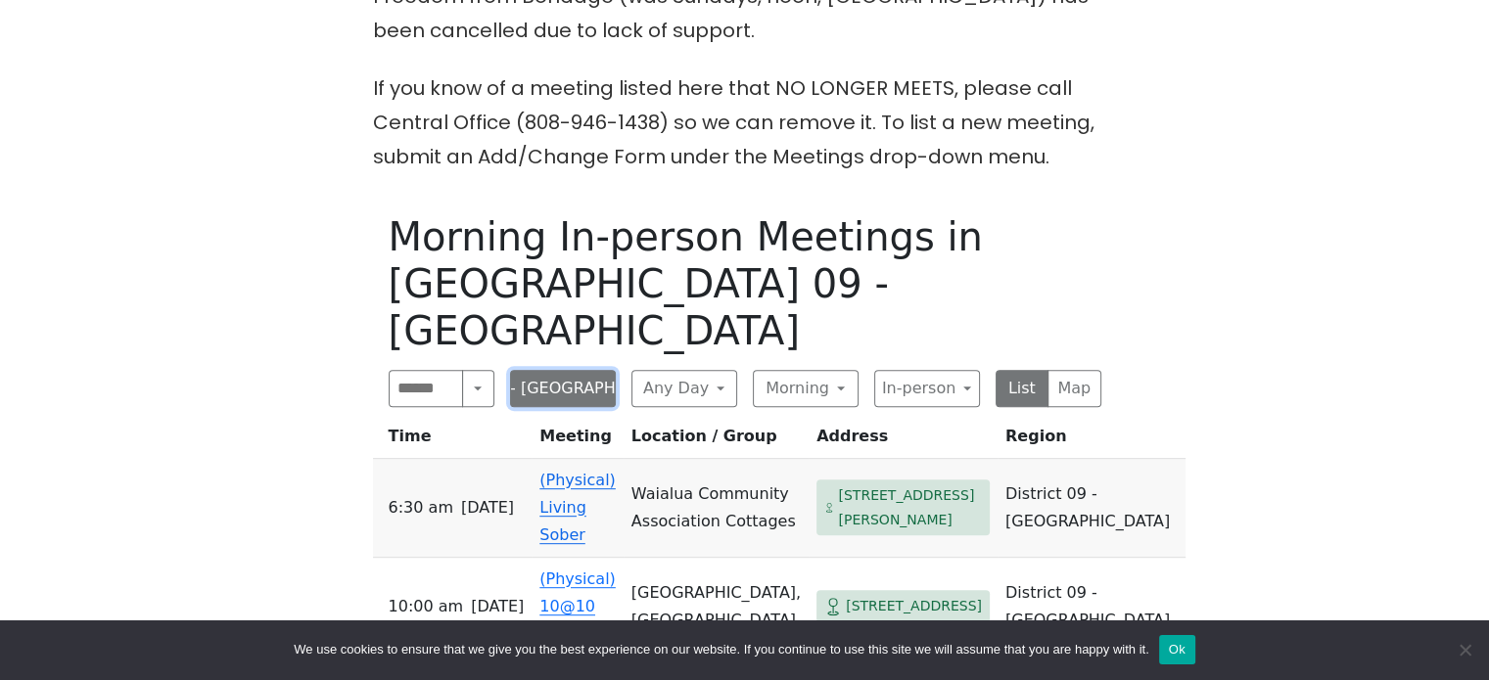
click at [595, 370] on button "District 09 - [GEOGRAPHIC_DATA]" at bounding box center [563, 388] width 106 height 37
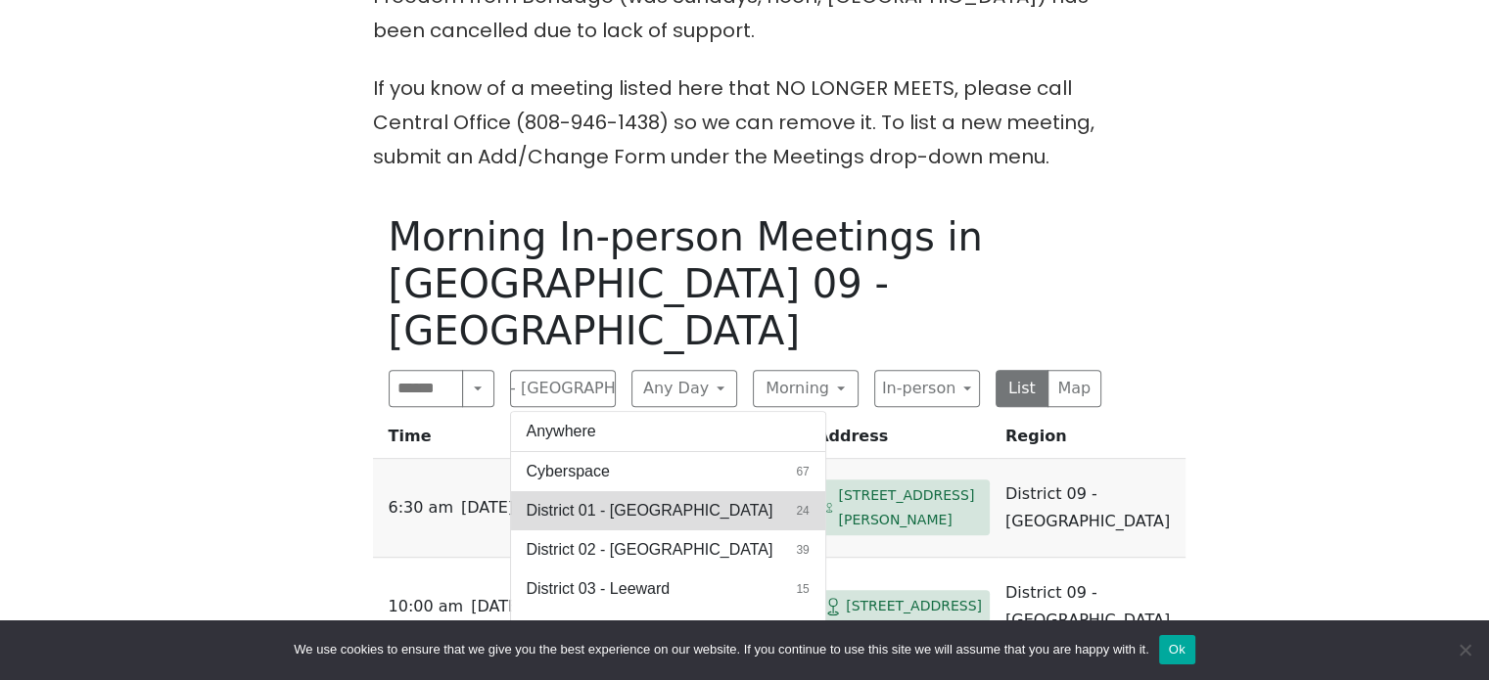
click at [710, 499] on span "District 01 - [GEOGRAPHIC_DATA]" at bounding box center [650, 510] width 247 height 23
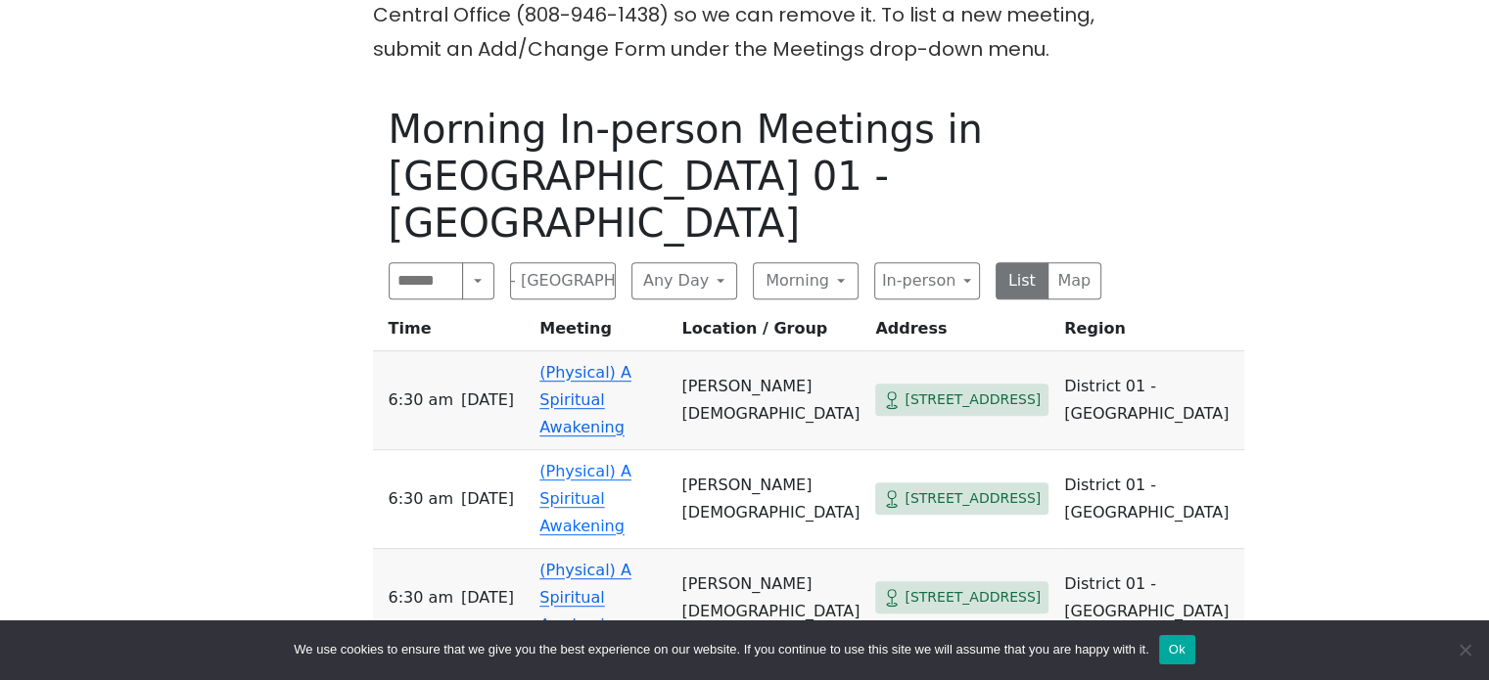
scroll to position [925, 0]
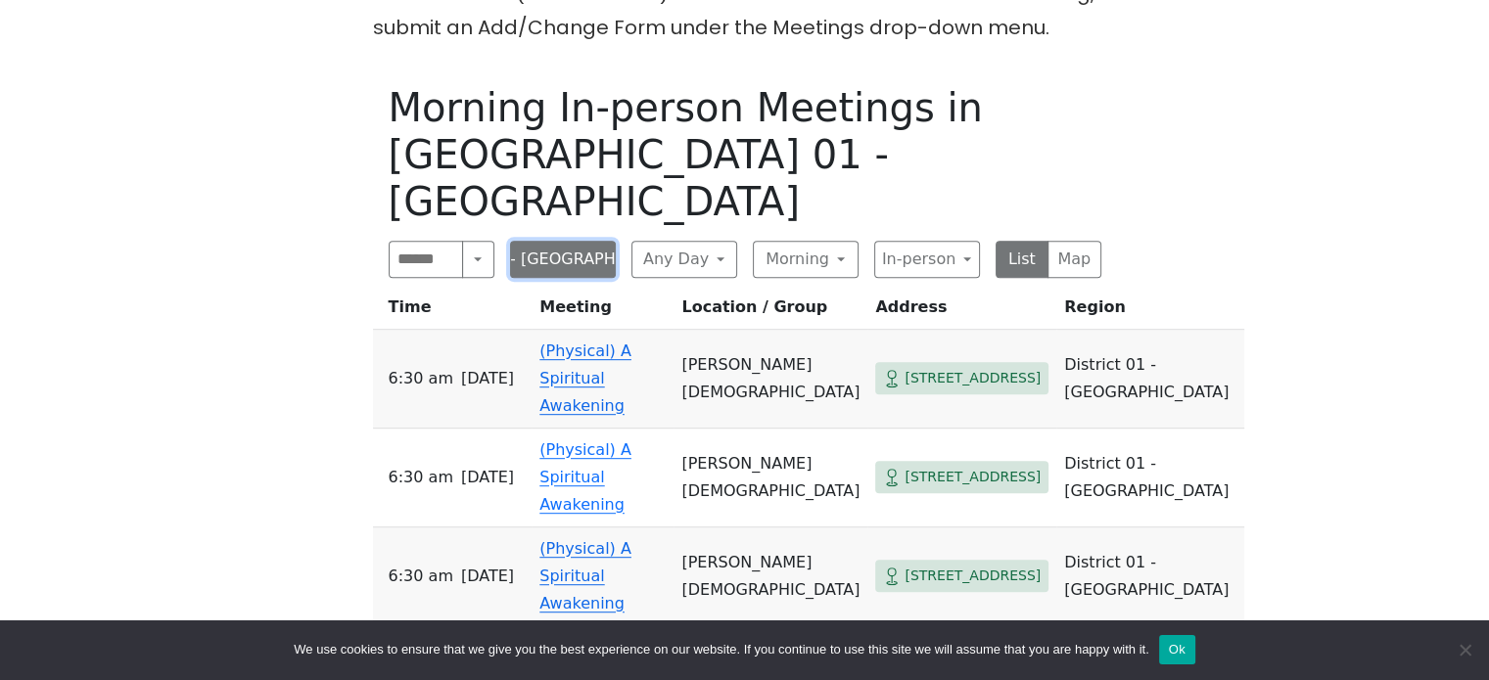
click at [587, 241] on button "District 01 - [GEOGRAPHIC_DATA]" at bounding box center [563, 259] width 106 height 37
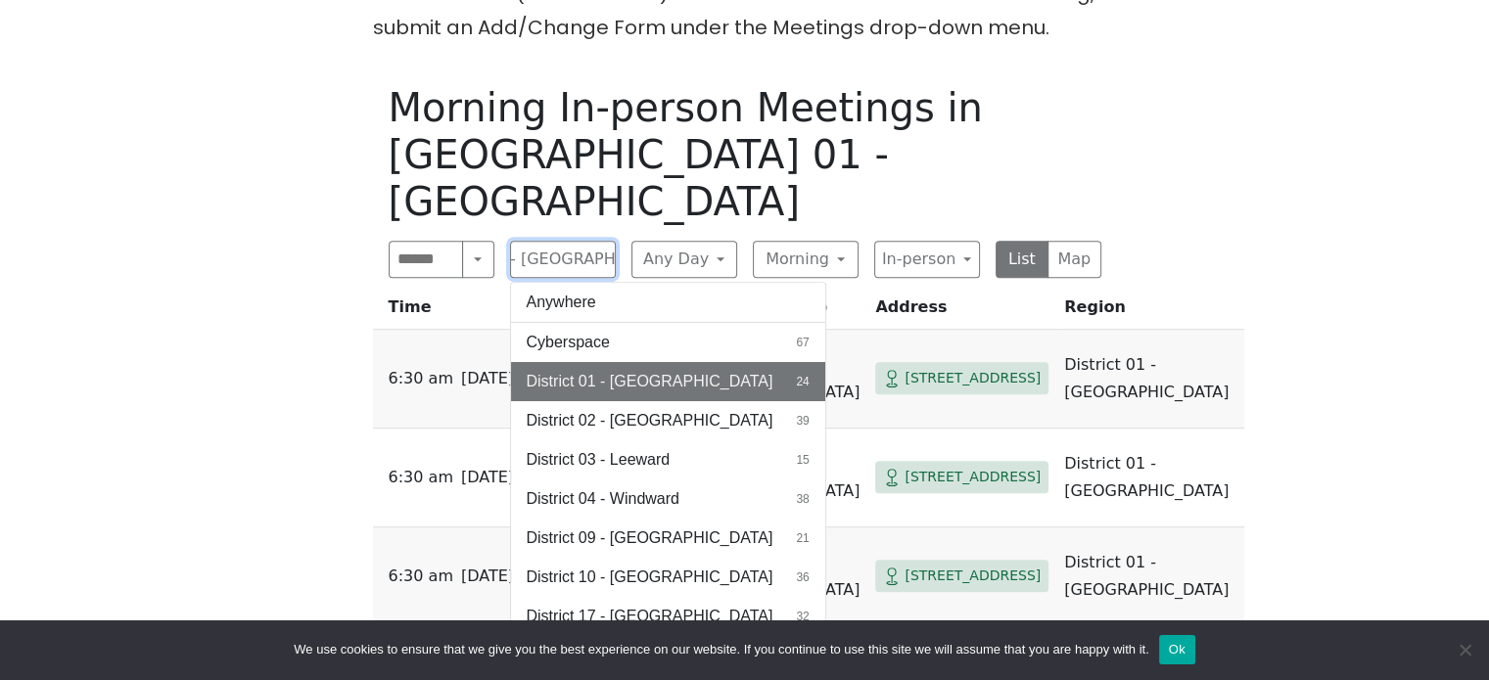
scroll to position [53, 0]
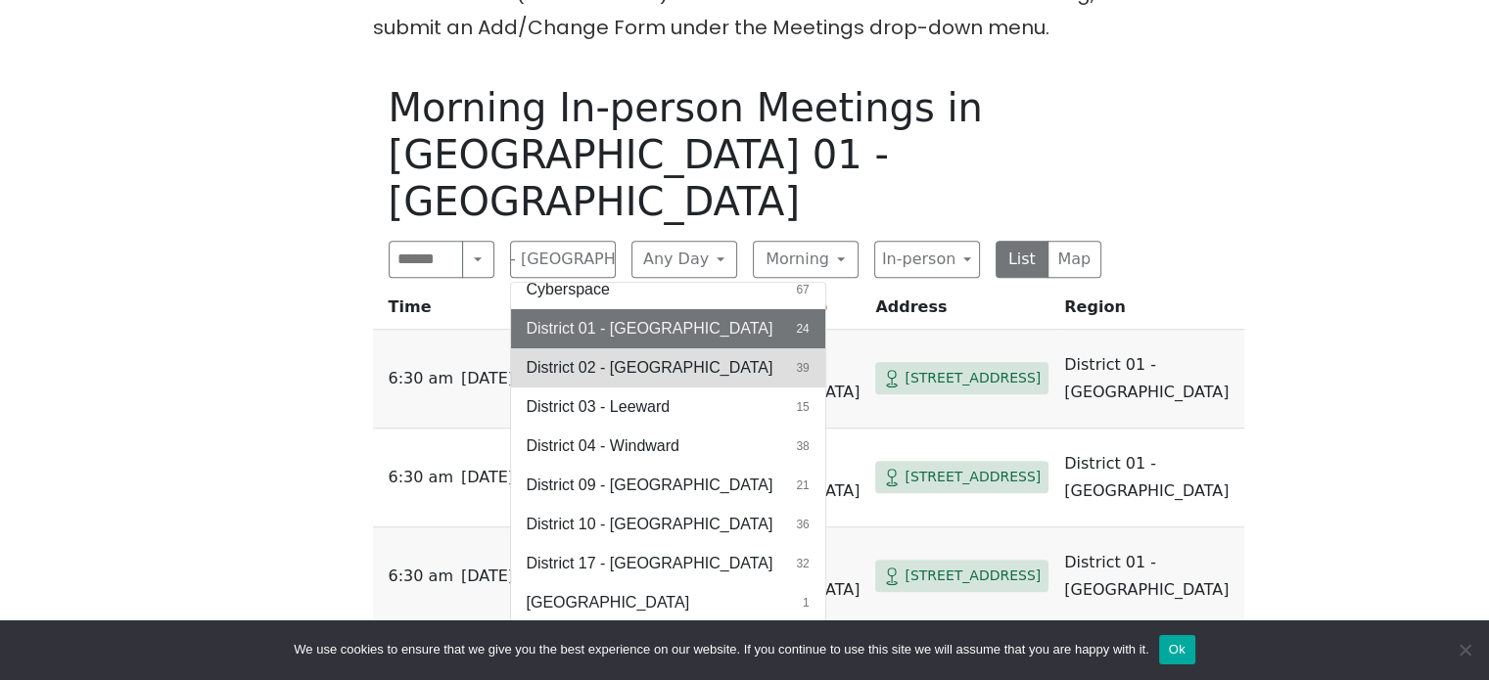
click at [674, 349] on button "District 02 - [GEOGRAPHIC_DATA] 39" at bounding box center [668, 368] width 314 height 39
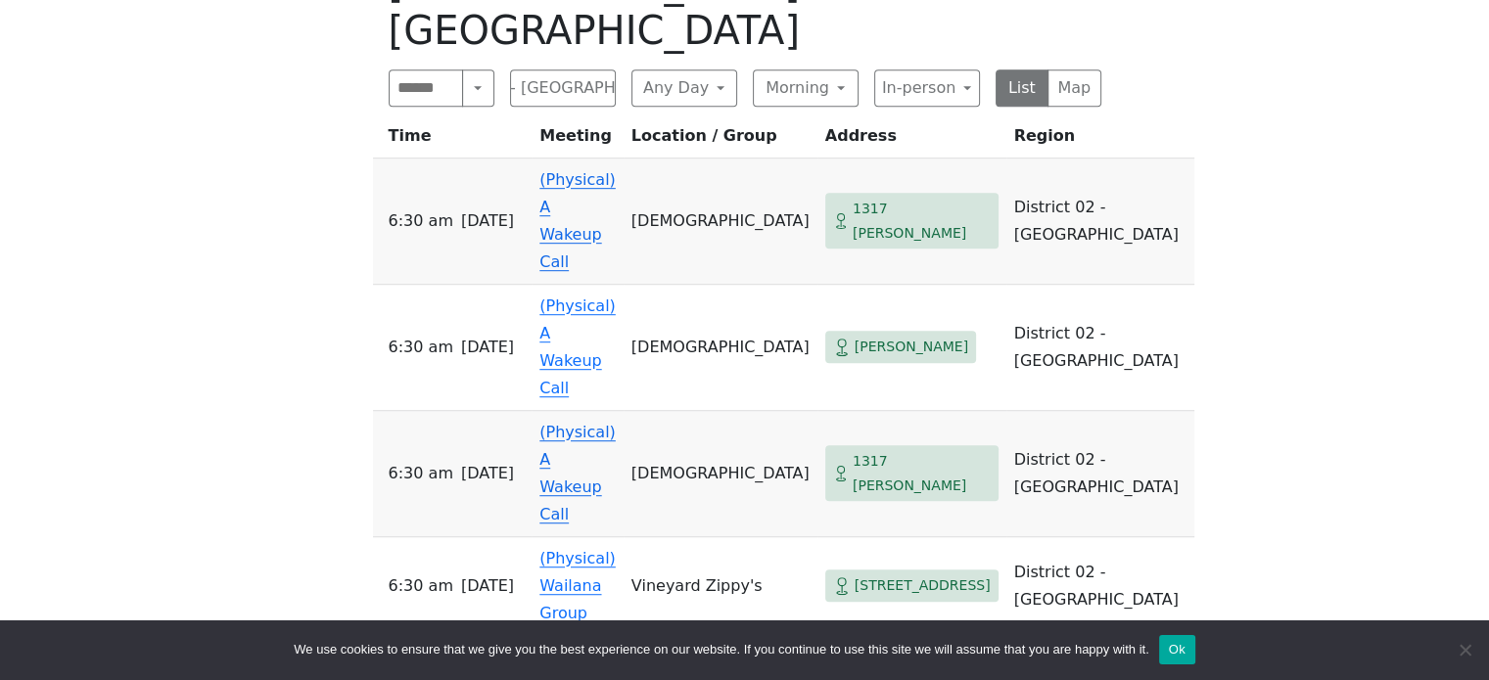
scroll to position [791, 0]
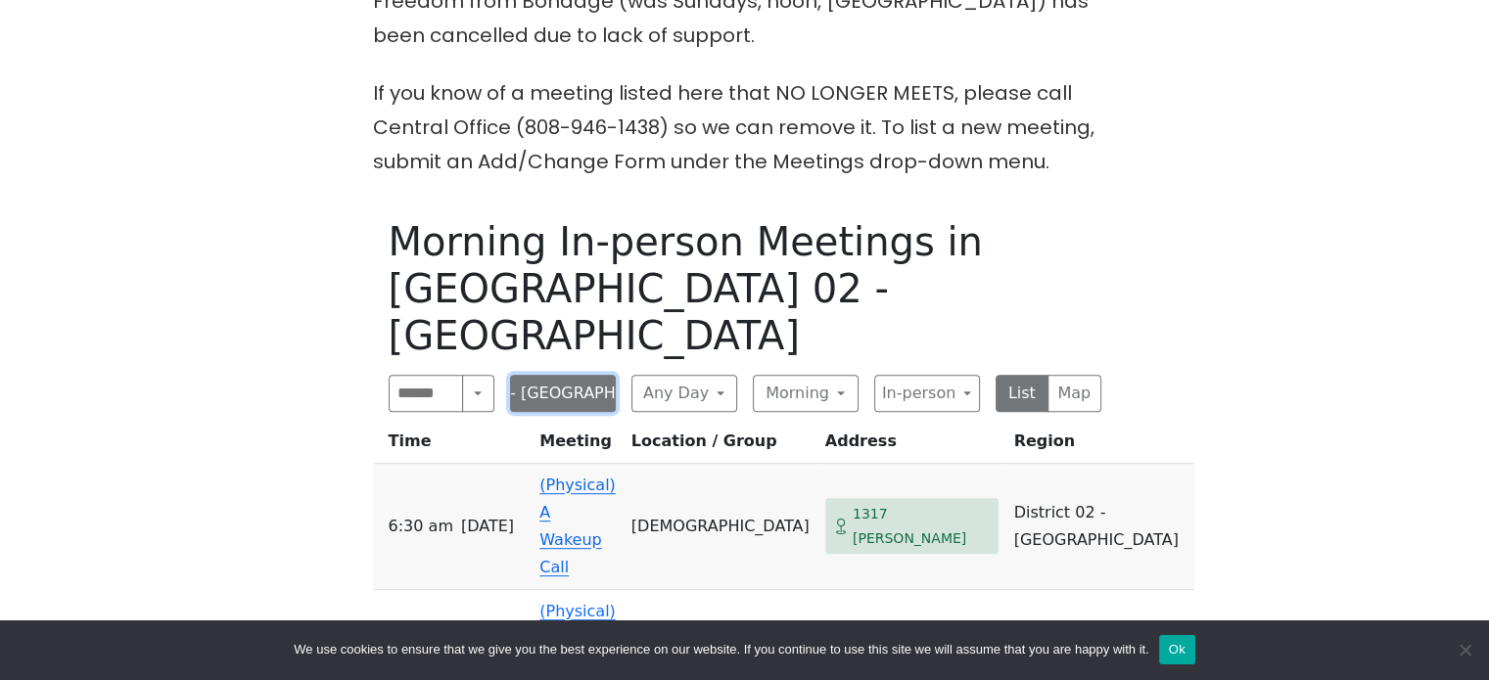
click at [549, 375] on button "District 02 - [GEOGRAPHIC_DATA]" at bounding box center [563, 393] width 106 height 37
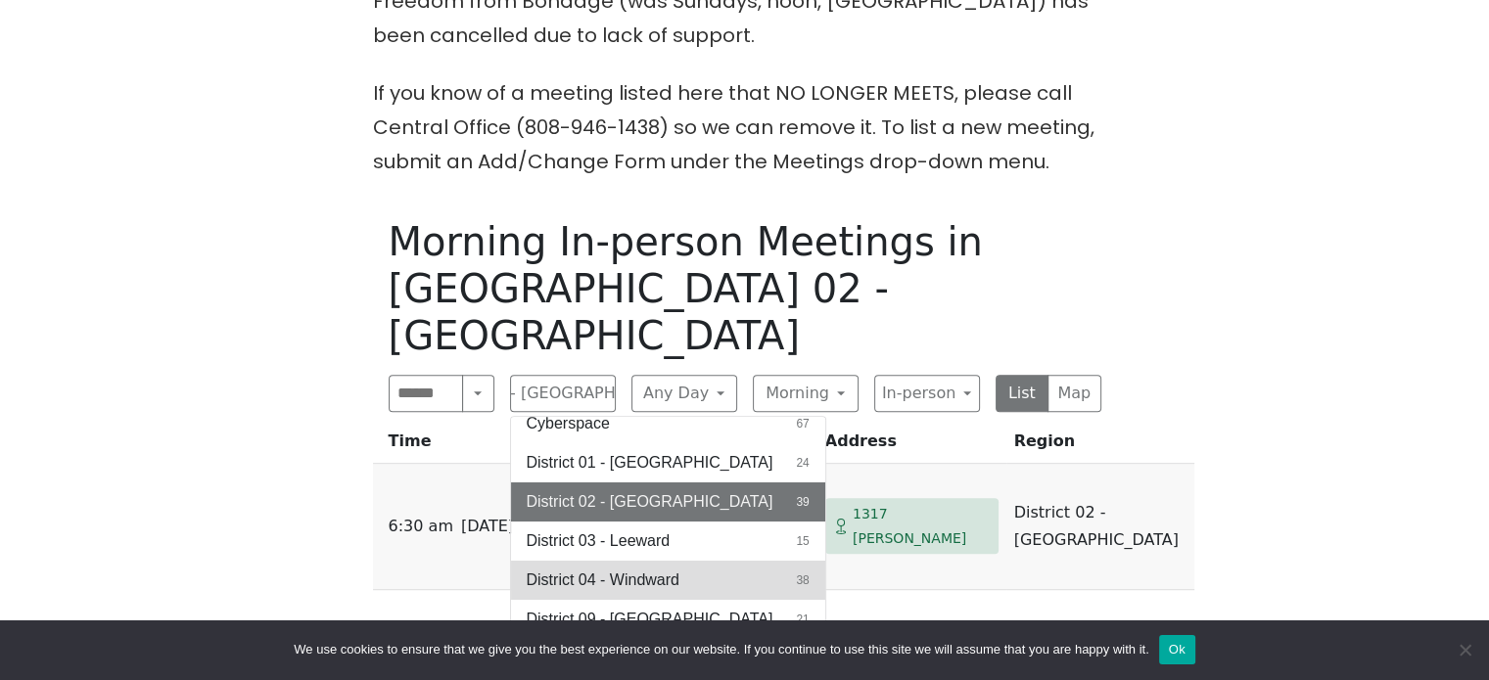
click at [644, 569] on span "District 04 - Windward" at bounding box center [603, 580] width 153 height 23
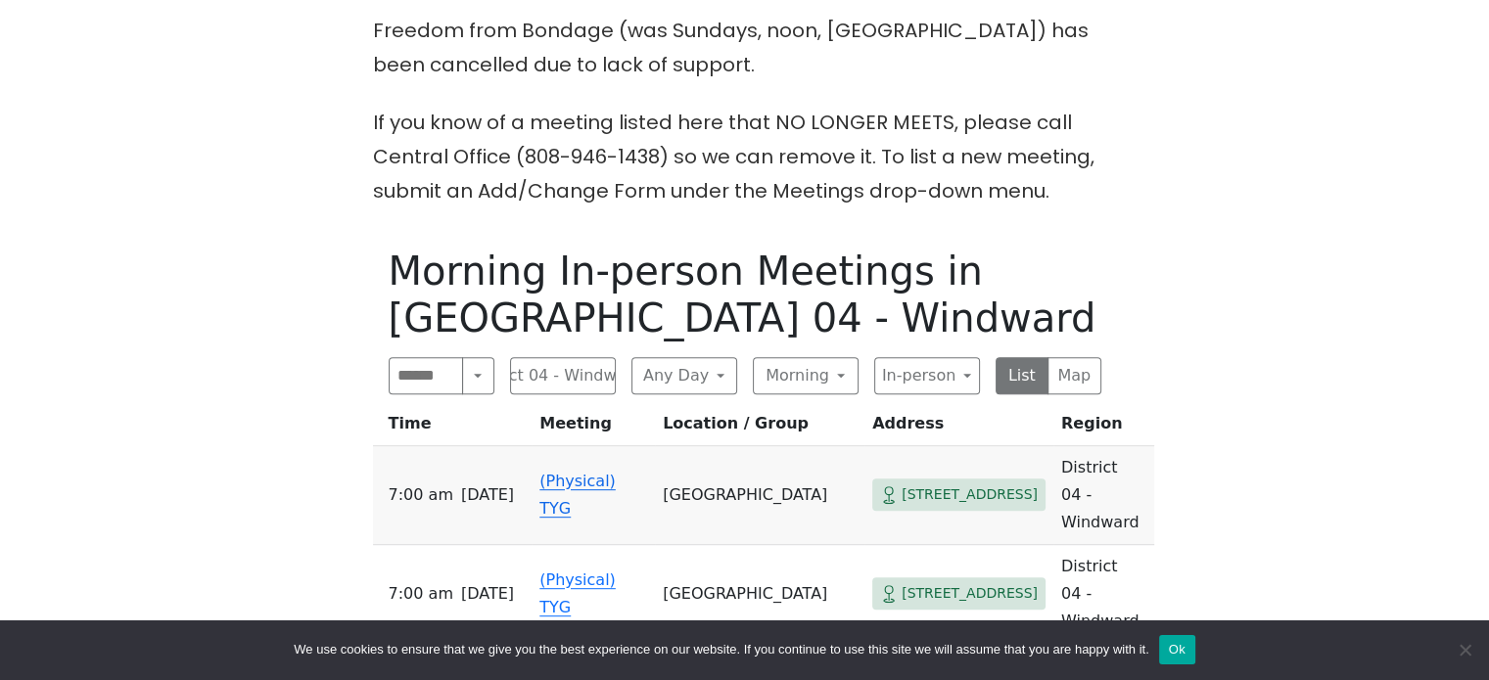
scroll to position [759, 0]
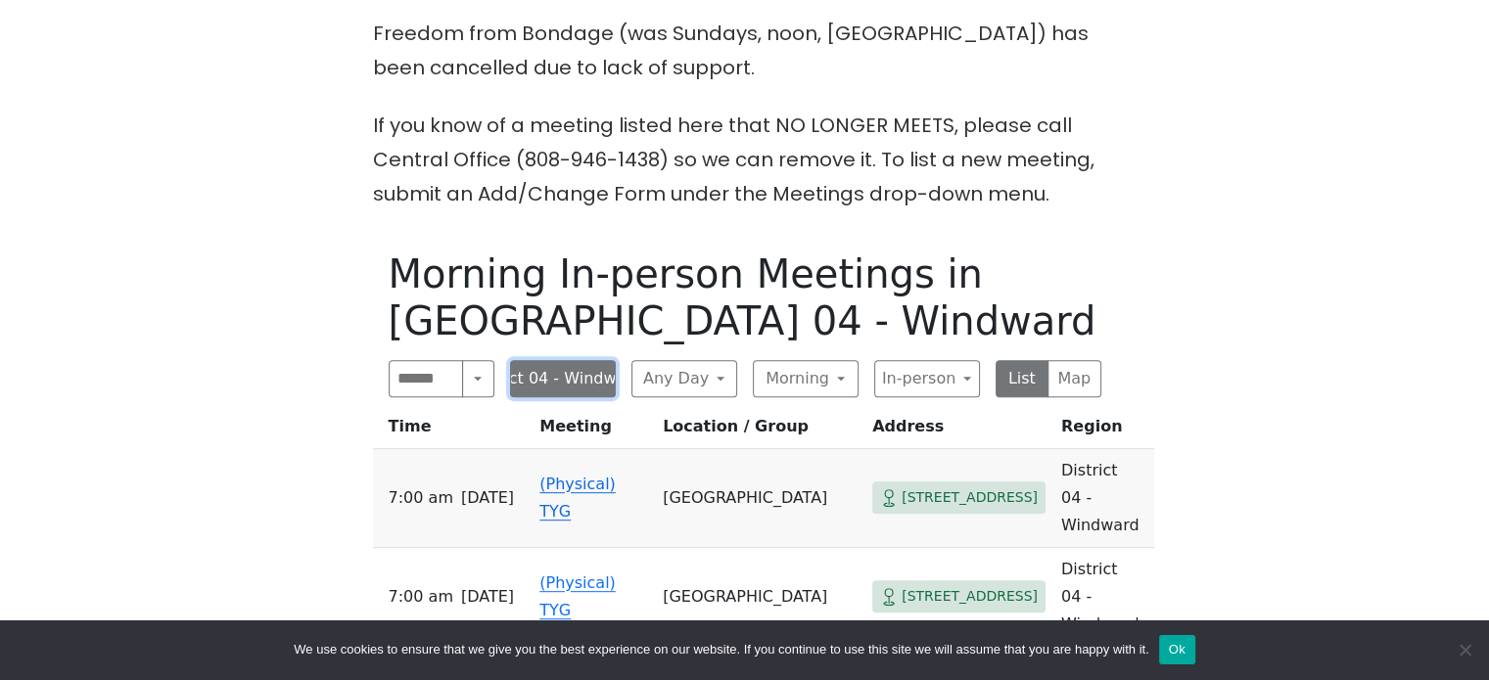
click at [574, 360] on button "District 04 - Windward" at bounding box center [563, 378] width 106 height 37
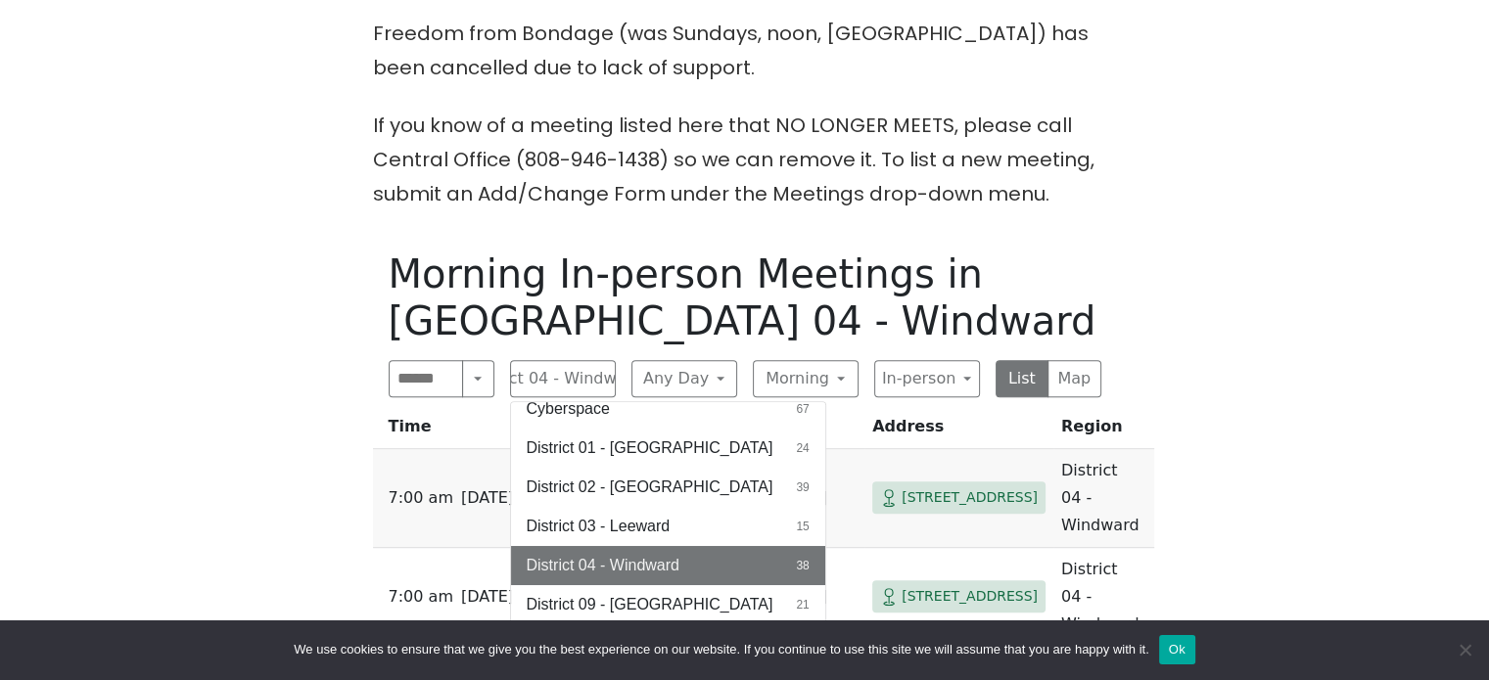
click at [1375, 332] on div "The Pioneer Group (Tues, 6:30, inside the Women’s Bld. at [DEMOGRAPHIC_DATA]) i…" at bounding box center [744, 607] width 1340 height 1619
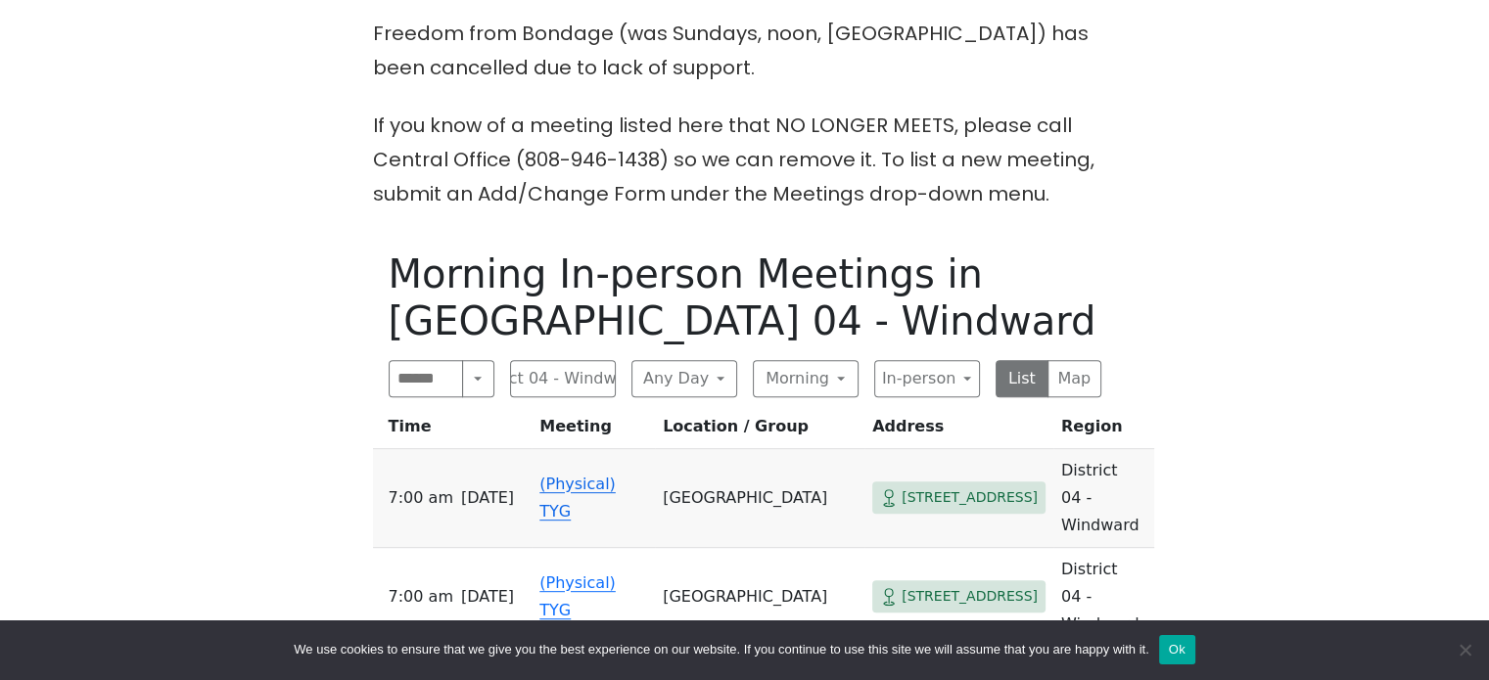
click at [902, 486] on span "[STREET_ADDRESS]" at bounding box center [970, 498] width 136 height 24
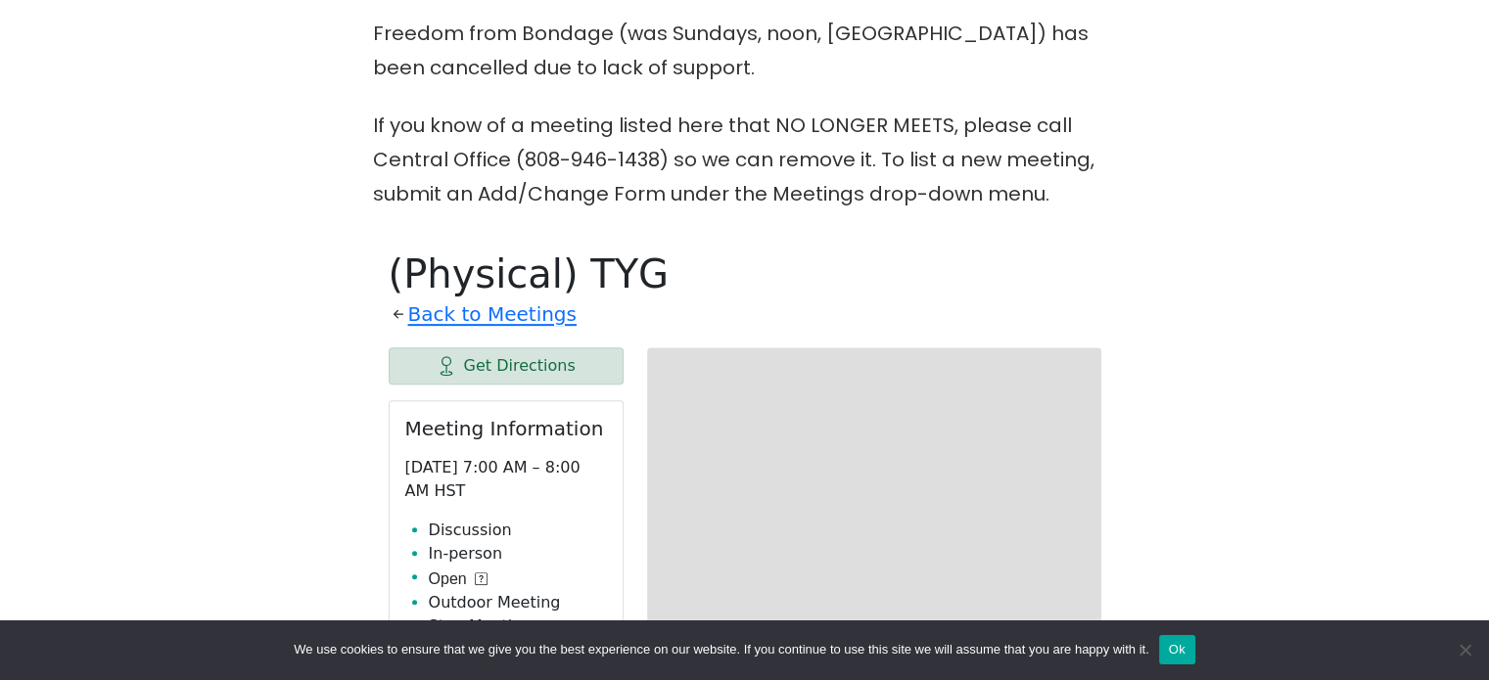
scroll to position [959, 0]
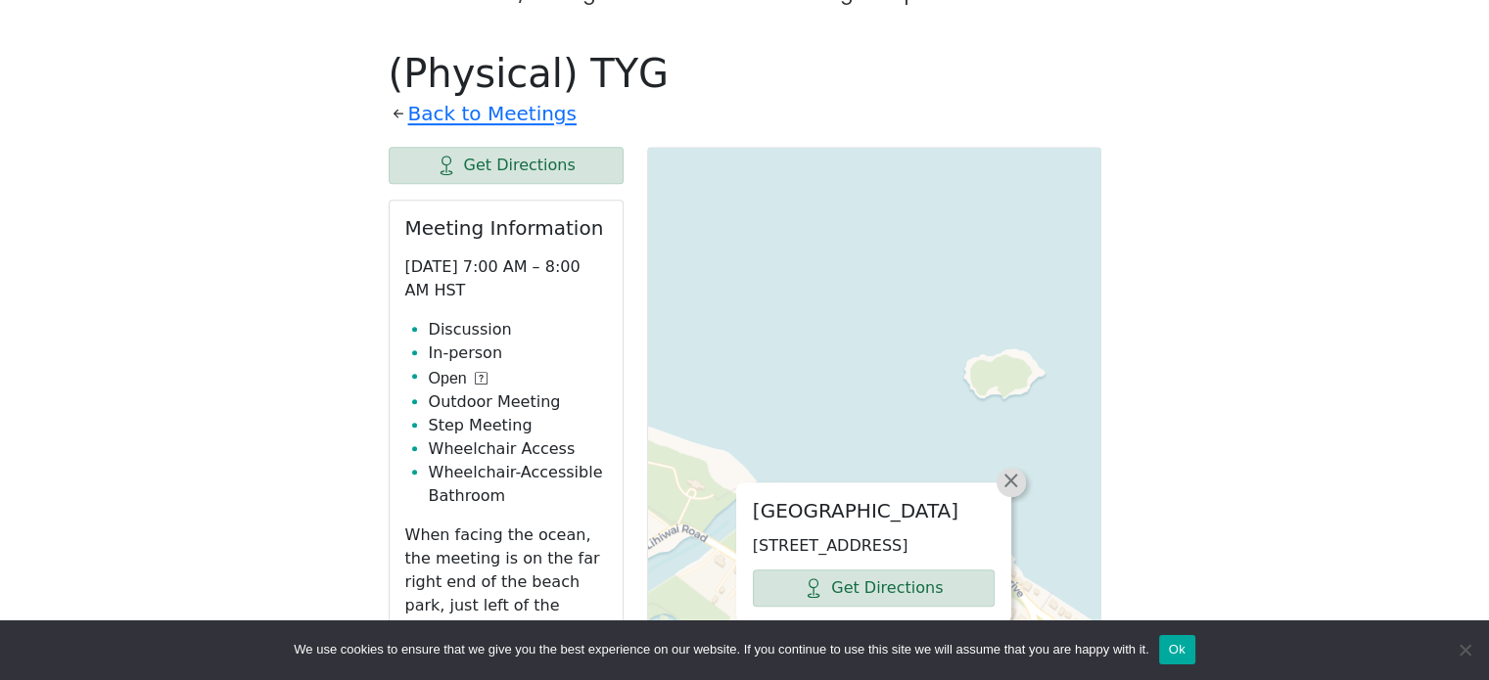
drag, startPoint x: 1010, startPoint y: 446, endPoint x: 888, endPoint y: 320, distance: 175.9
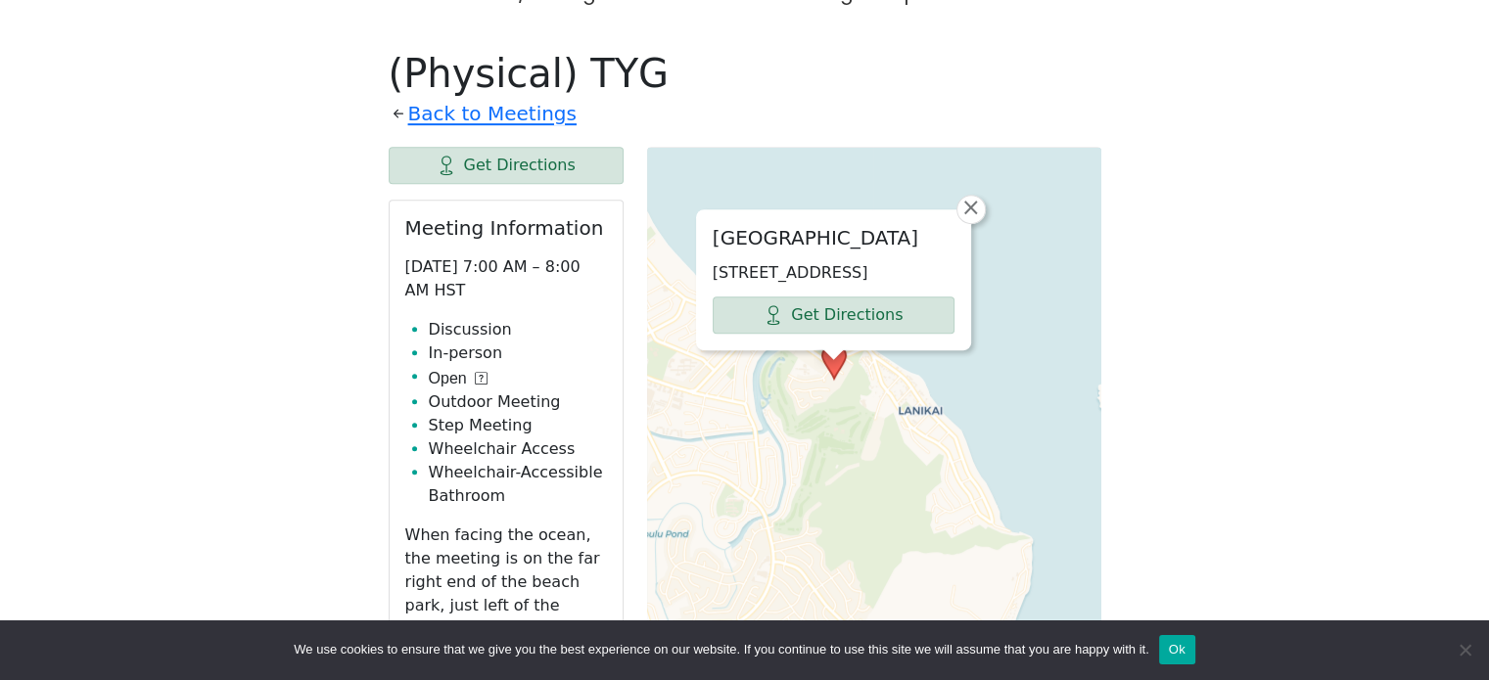
drag, startPoint x: 888, startPoint y: 320, endPoint x: 872, endPoint y: 527, distance: 207.2
click at [872, 527] on div "[GEOGRAPHIC_DATA] [STREET_ADDRESS] Get Directions × Leaflet | © OpenStreetMap c…" at bounding box center [874, 636] width 454 height 979
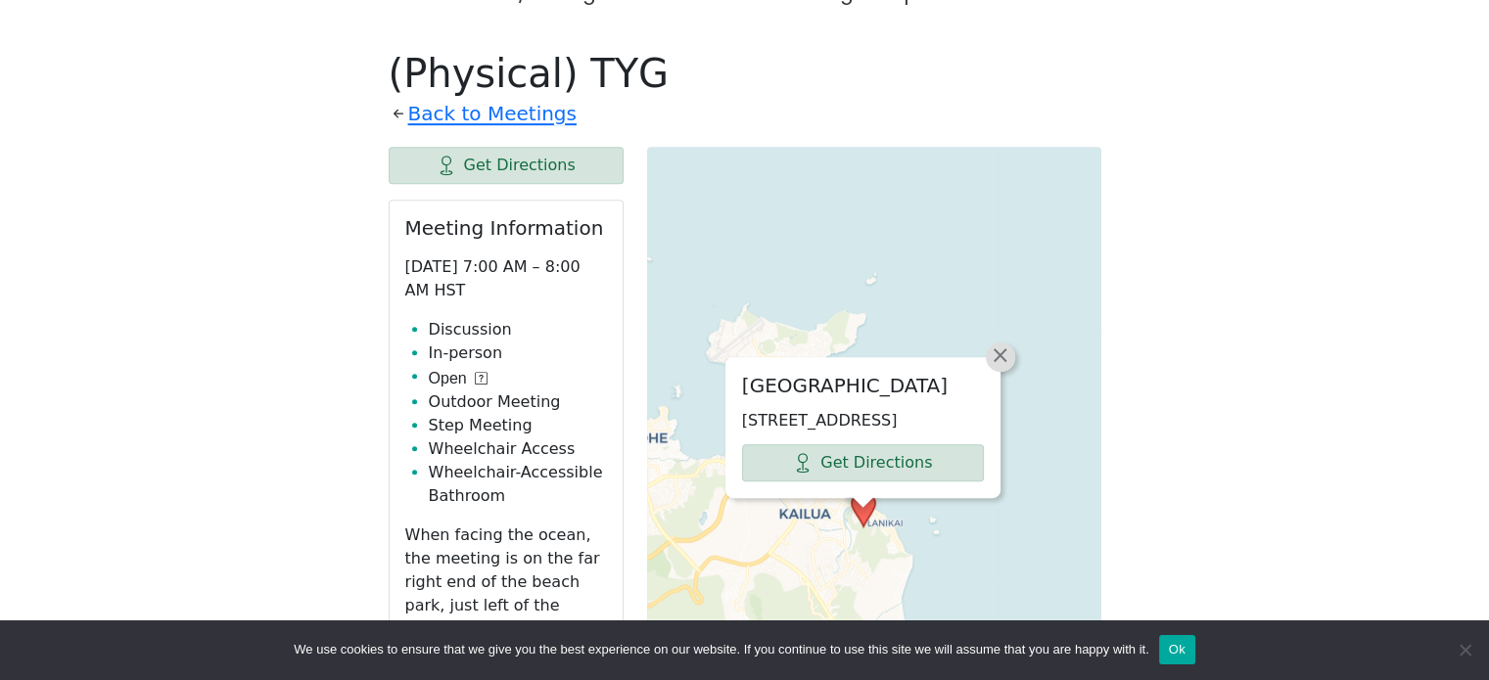
drag, startPoint x: 1012, startPoint y: 333, endPoint x: 999, endPoint y: 328, distance: 14.6
drag, startPoint x: 999, startPoint y: 328, endPoint x: 984, endPoint y: 328, distance: 14.7
click at [984, 358] on div "[GEOGRAPHIC_DATA] [STREET_ADDRESS] Get Directions" at bounding box center [862, 427] width 273 height 139
click at [1006, 344] on span "×" at bounding box center [1001, 355] width 20 height 23
